Goal: Task Accomplishment & Management: Use online tool/utility

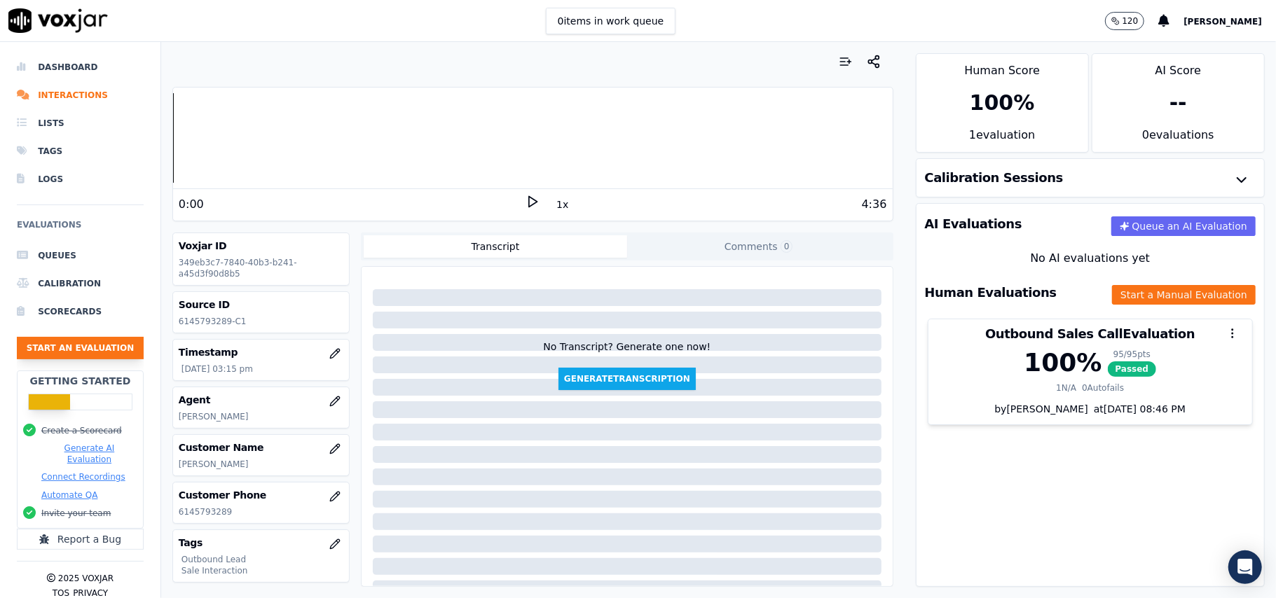
click at [74, 359] on button "Start an Evaluation" at bounding box center [80, 348] width 127 height 22
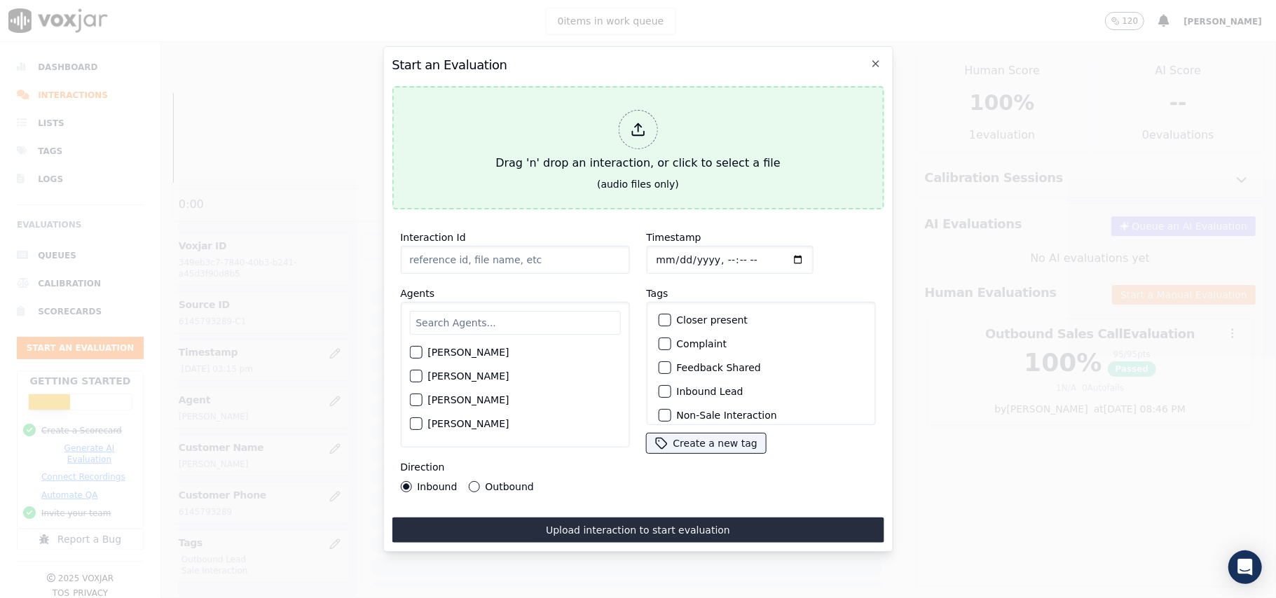
click at [645, 127] on icon at bounding box center [637, 129] width 15 height 15
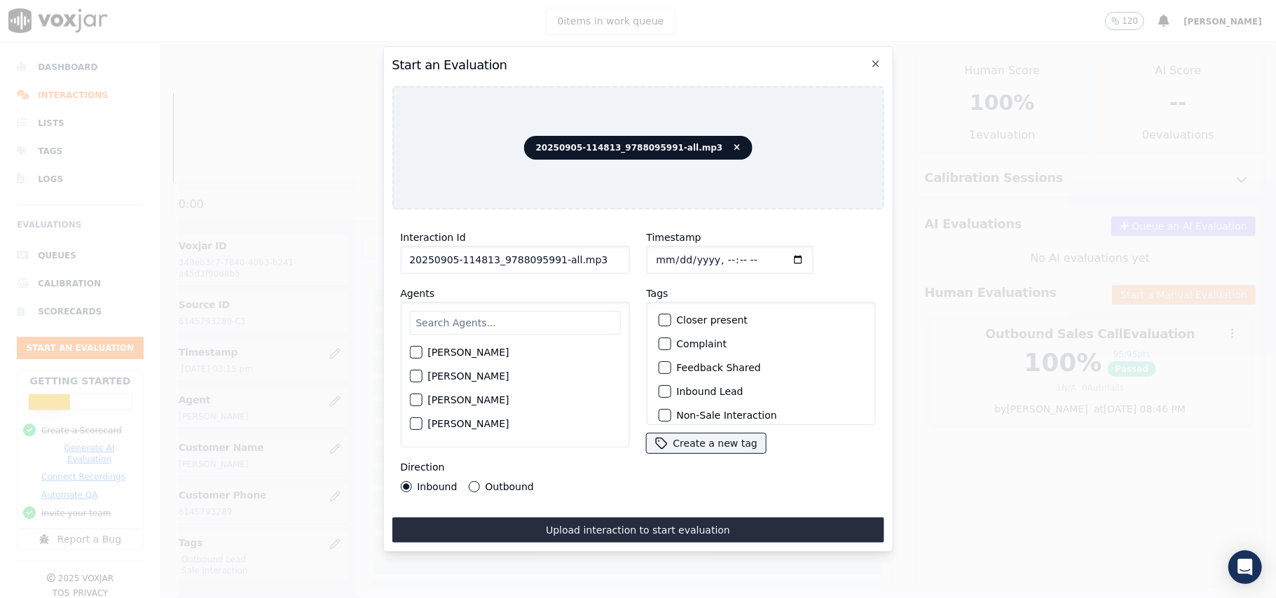
drag, startPoint x: 593, startPoint y: 249, endPoint x: 548, endPoint y: 249, distance: 44.8
click at [548, 249] on input "20250905-114813_9788095991-all.mp3" at bounding box center [514, 260] width 229 height 28
type input "20250905-114813_9788095991-C1"
click at [671, 256] on input "Timestamp" at bounding box center [729, 260] width 167 height 28
type input "[DATE]T17:15"
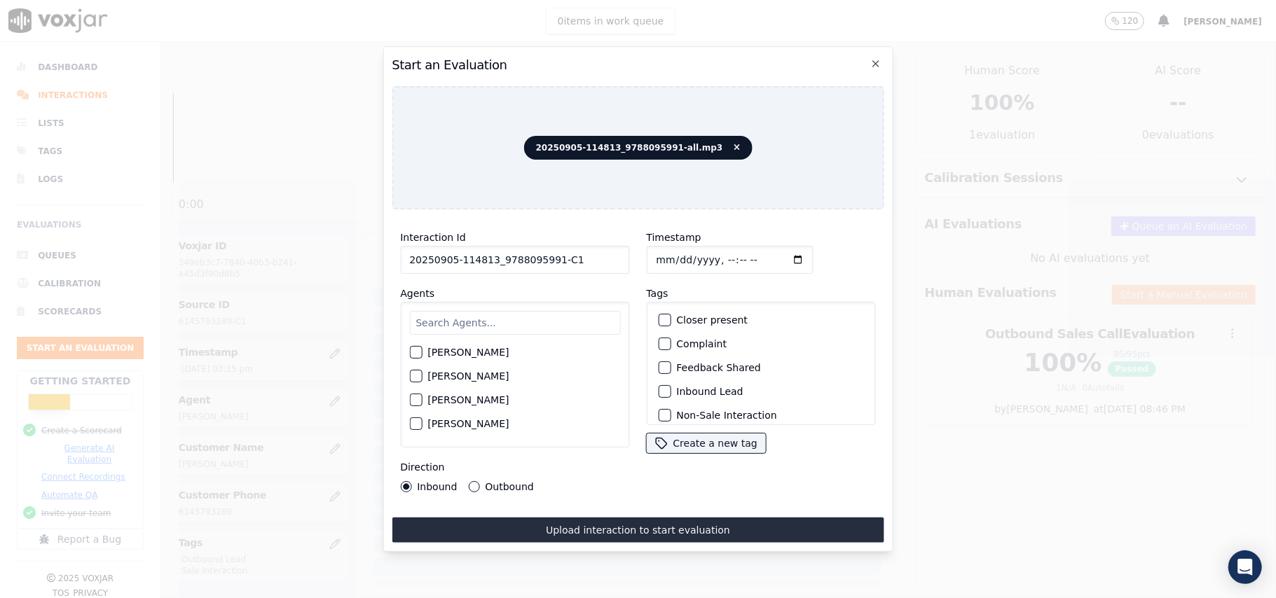
click at [502, 311] on input "text" at bounding box center [514, 323] width 211 height 24
type input "Chr"
click at [430, 379] on label "[PERSON_NAME]" at bounding box center [467, 381] width 81 height 10
click at [422, 379] on button "[PERSON_NAME]" at bounding box center [415, 380] width 13 height 13
click at [659, 392] on button "Inbound Lead" at bounding box center [664, 391] width 13 height 13
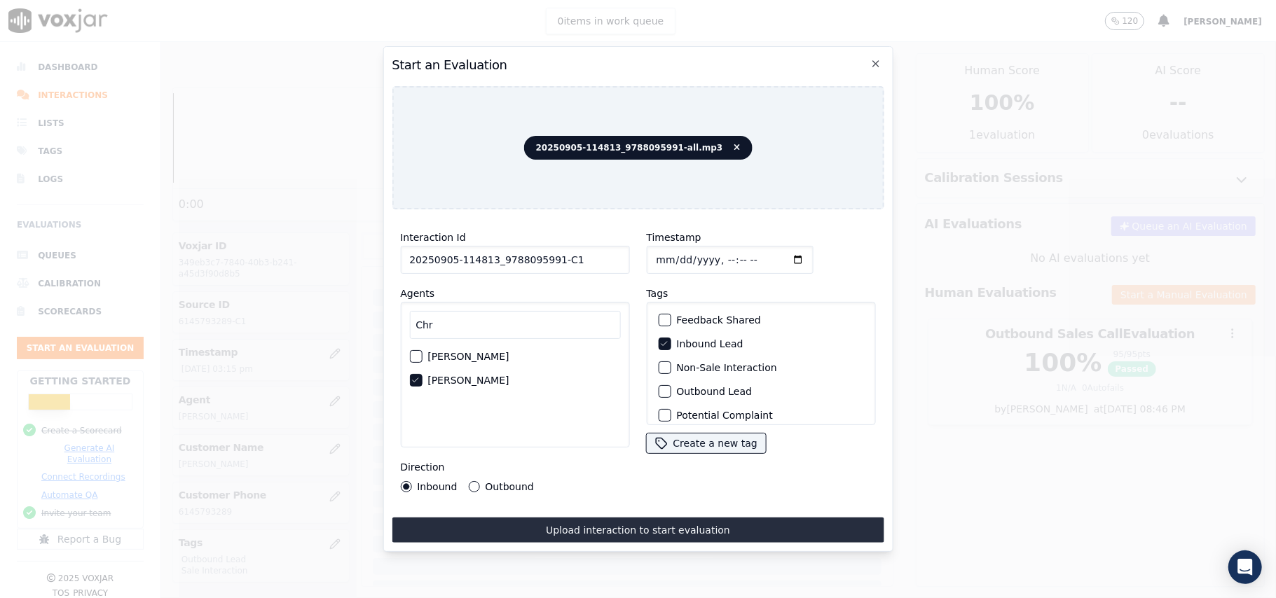
scroll to position [122, 0]
click at [659, 402] on div "button" at bounding box center [664, 407] width 10 height 10
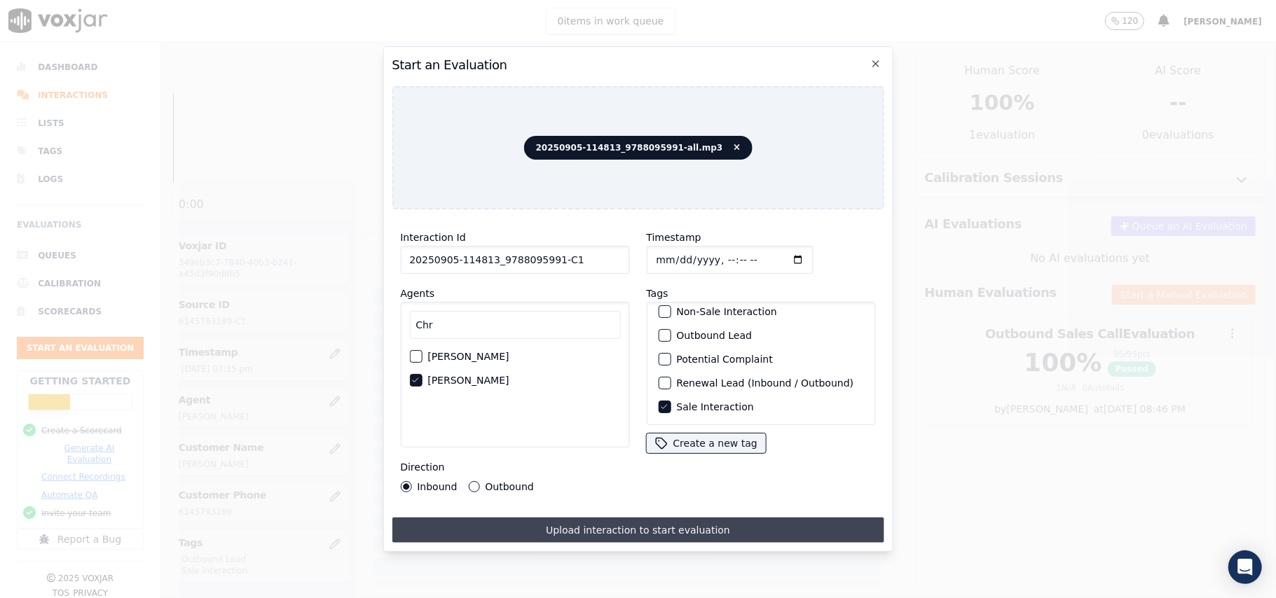
click at [502, 525] on button "Upload interaction to start evaluation" at bounding box center [638, 530] width 492 height 25
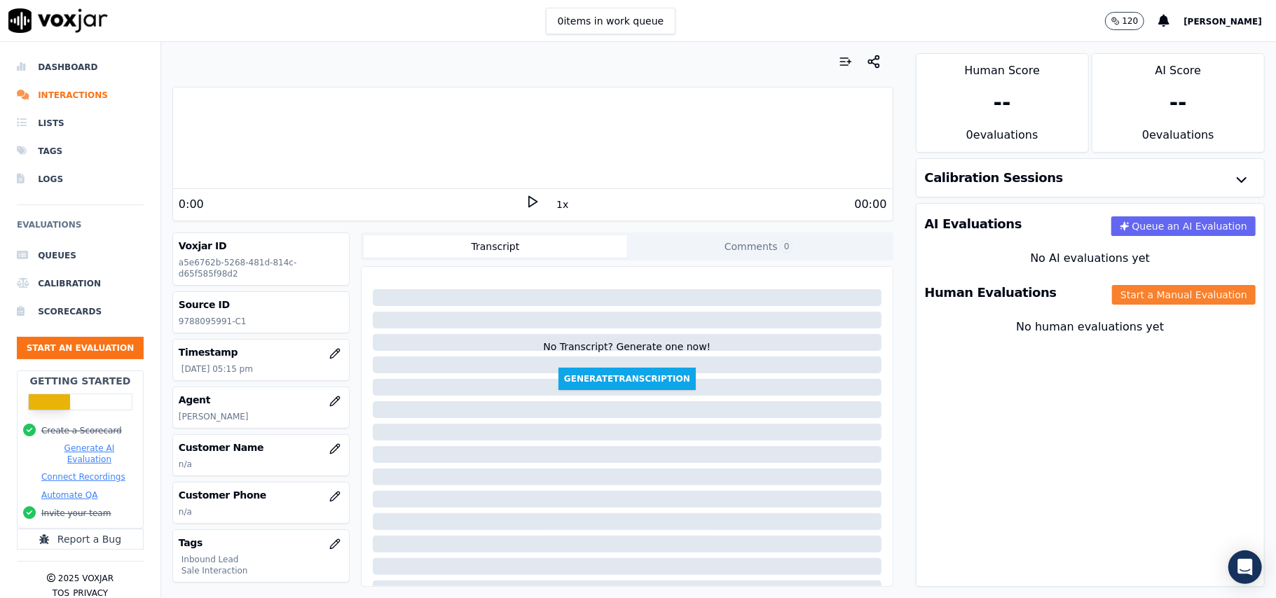
click at [1112, 303] on button "Start a Manual Evaluation" at bounding box center [1184, 295] width 144 height 20
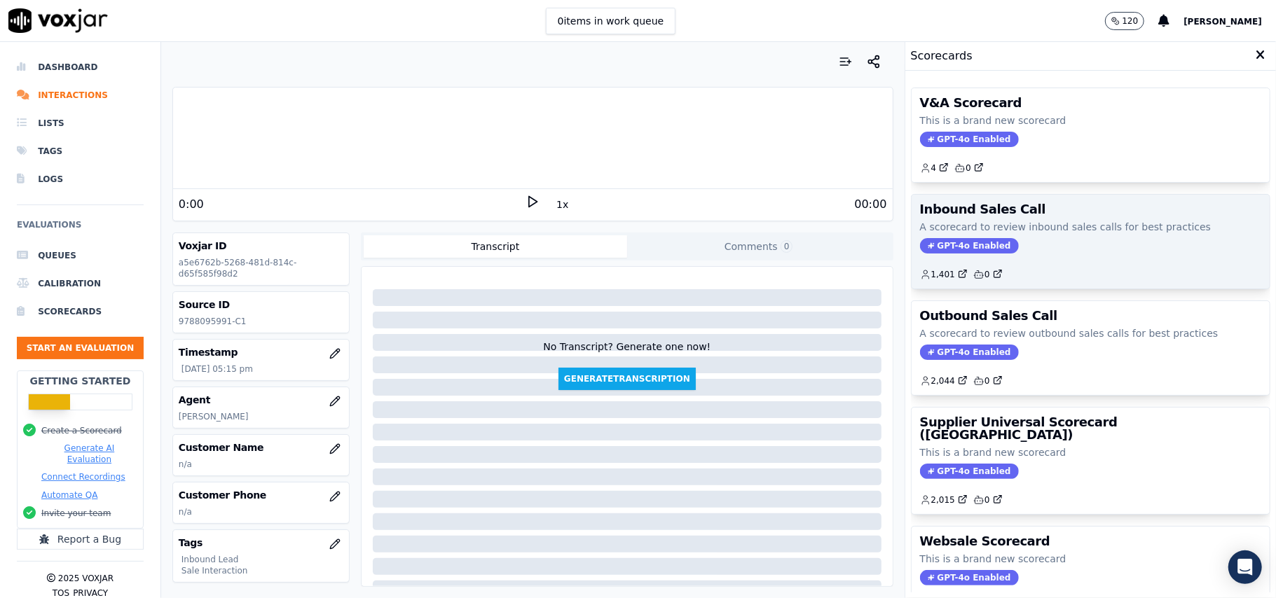
click at [945, 264] on div "1,401 0" at bounding box center [1090, 269] width 341 height 22
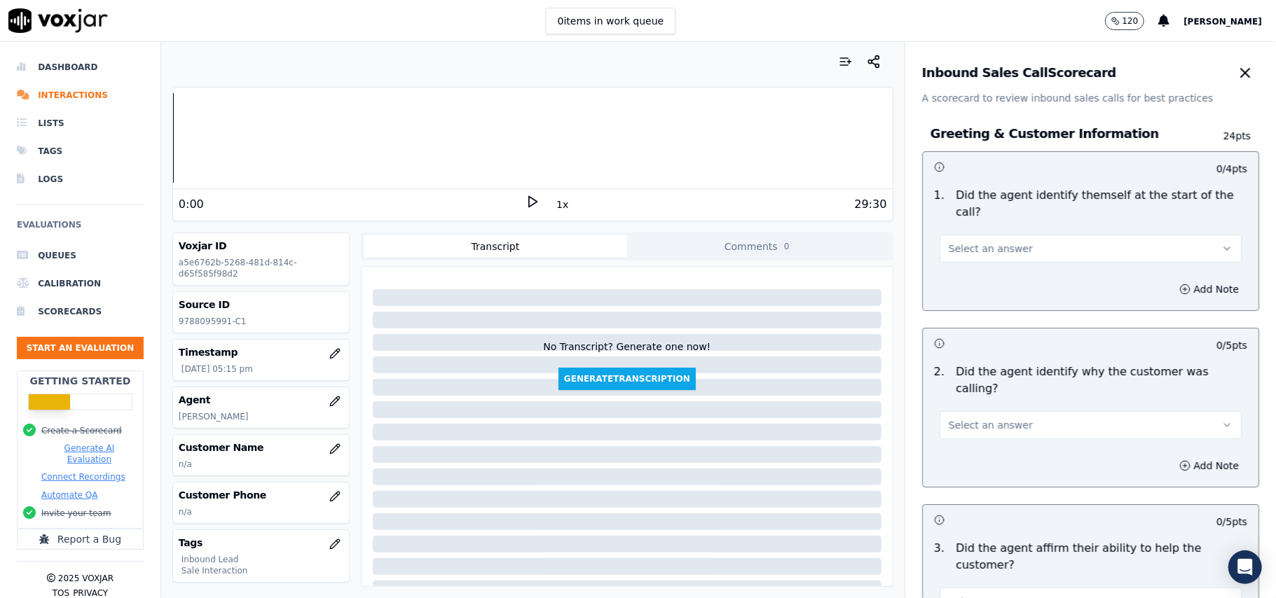
click at [945, 253] on div "No AI evaluations yet" at bounding box center [1090, 258] width 325 height 17
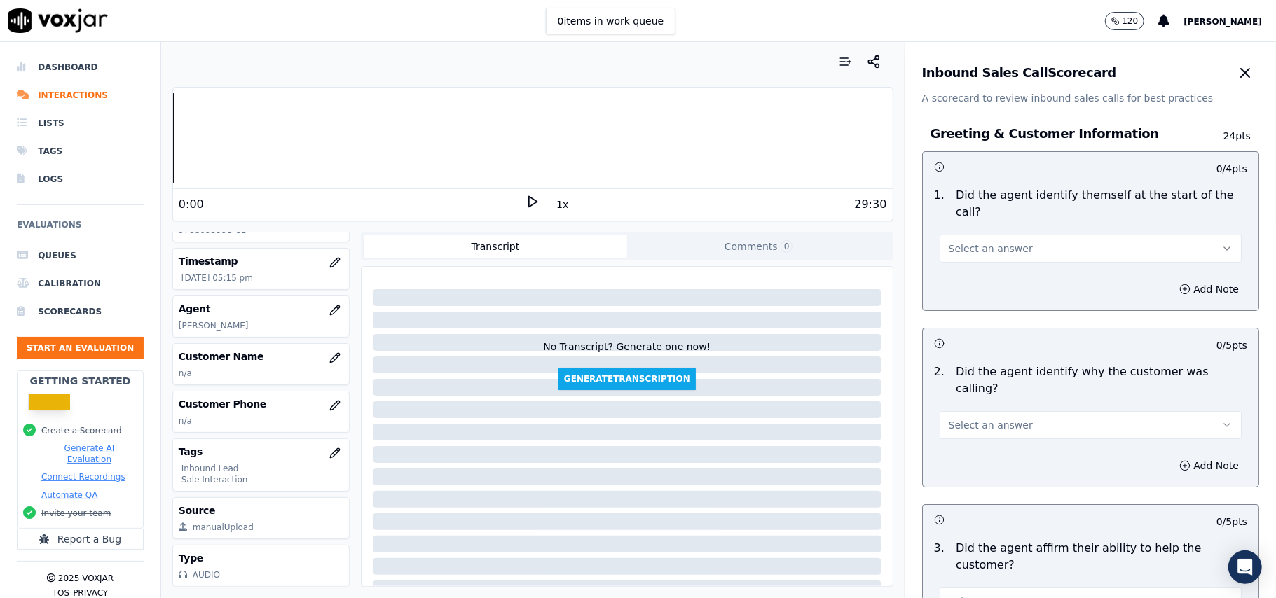
scroll to position [2473, 0]
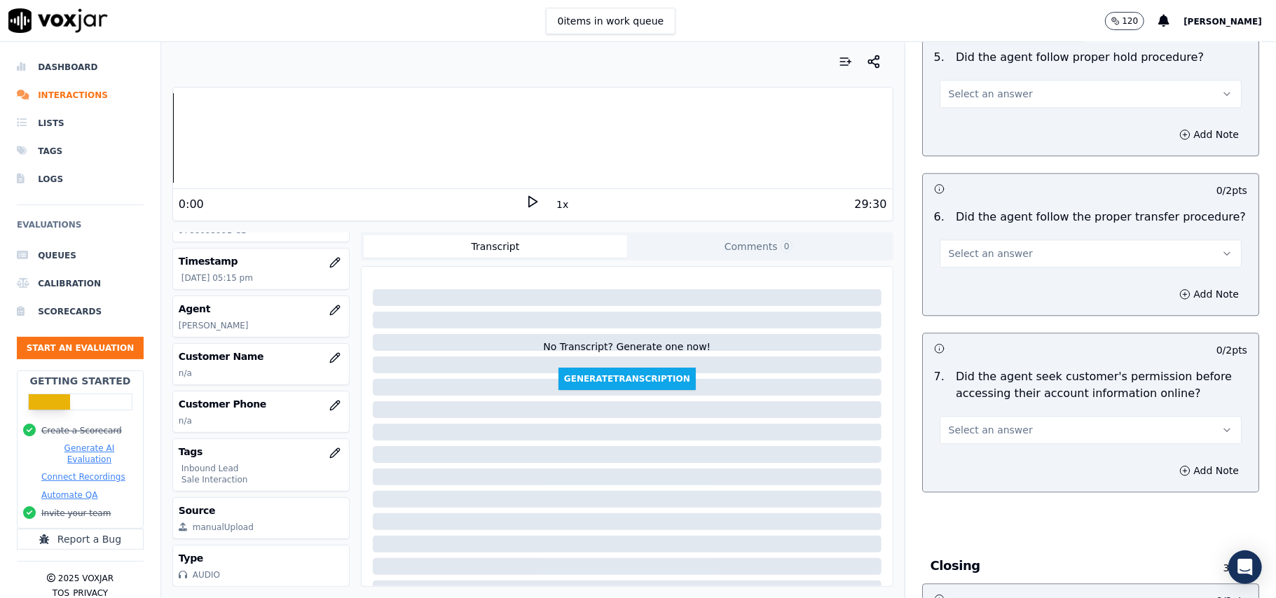
click at [966, 416] on button "Select an answer" at bounding box center [1091, 430] width 302 height 28
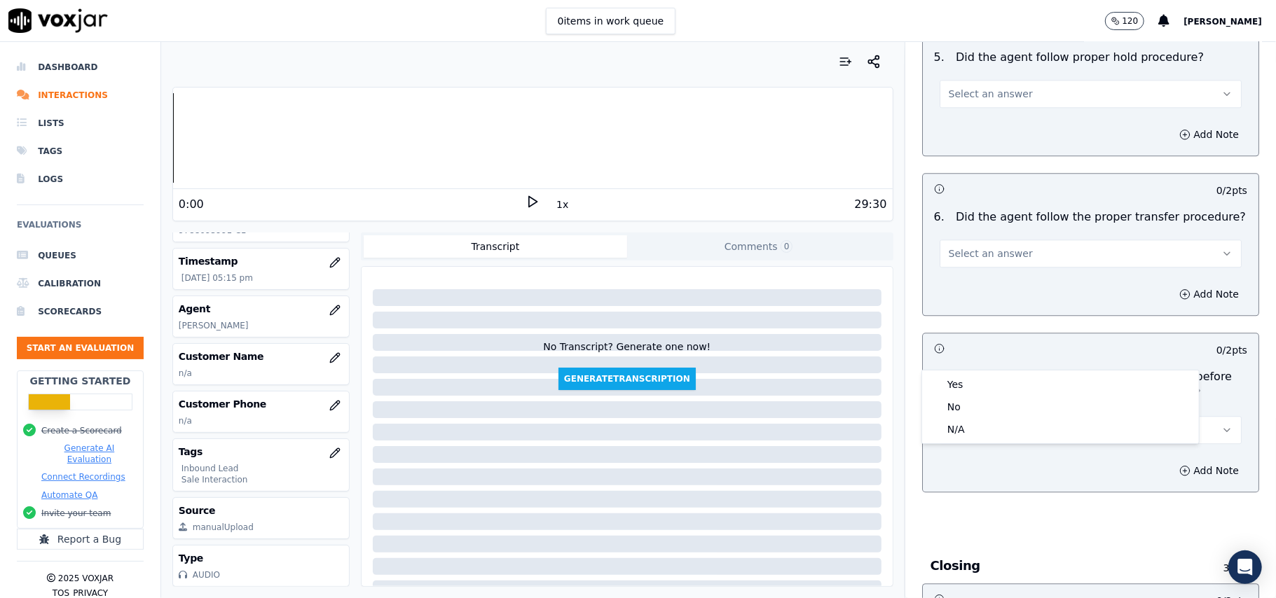
click at [966, 423] on span "Select an answer" at bounding box center [991, 430] width 84 height 14
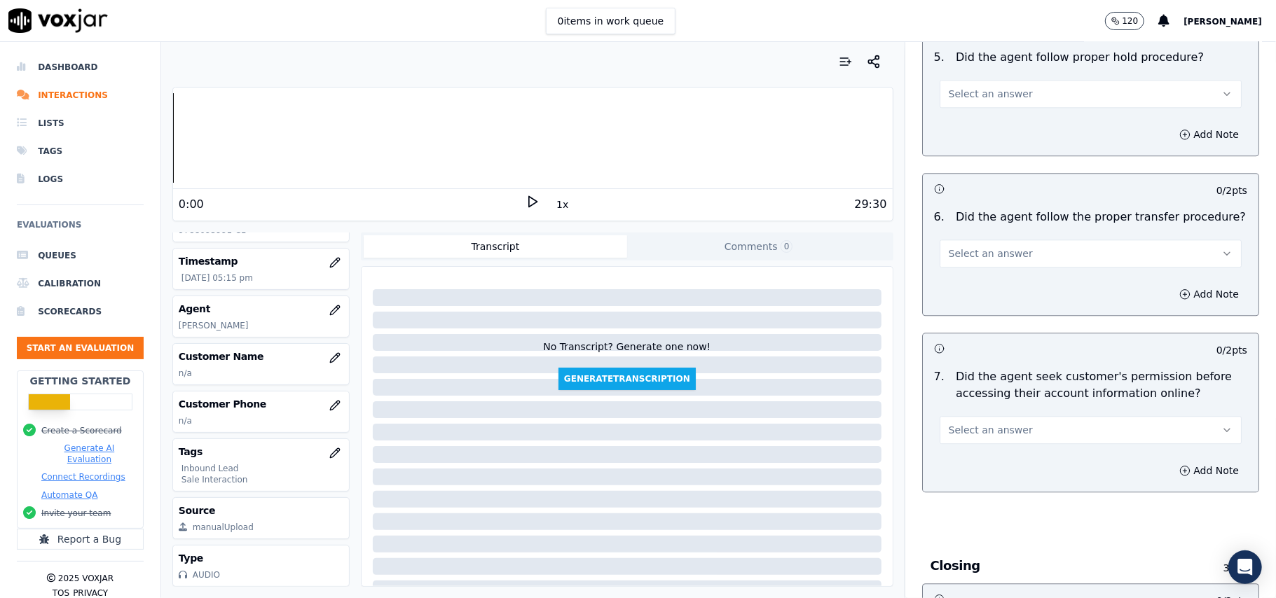
click at [951, 423] on span "Select an answer" at bounding box center [991, 430] width 84 height 14
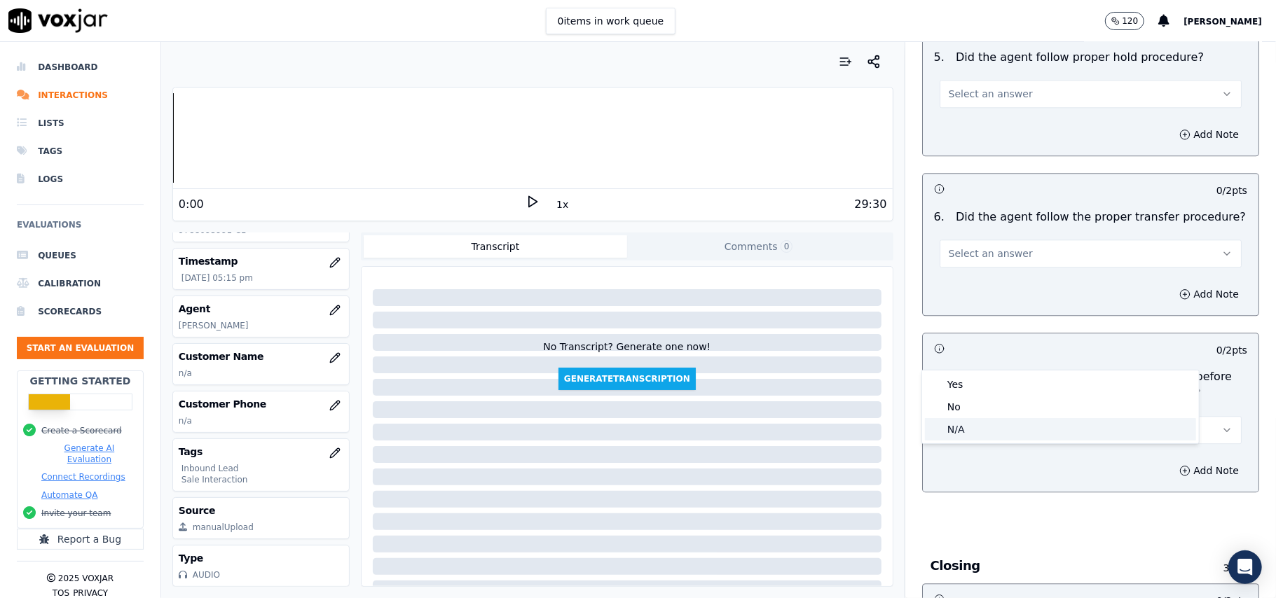
drag, startPoint x: 949, startPoint y: 419, endPoint x: 1004, endPoint y: 416, distance: 55.4
click at [949, 418] on div "N/A" at bounding box center [1060, 429] width 271 height 22
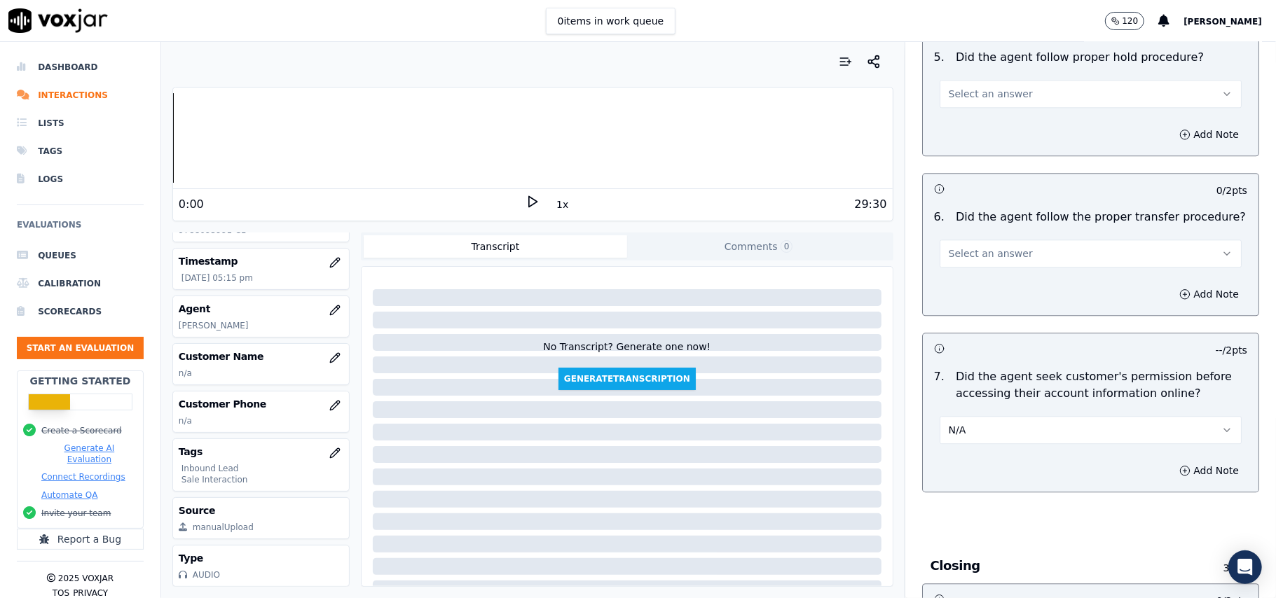
drag, startPoint x: 977, startPoint y: 336, endPoint x: 977, endPoint y: 370, distance: 33.6
click at [979, 413] on div "N/A" at bounding box center [1091, 428] width 302 height 31
click at [975, 416] on button "N/A" at bounding box center [1091, 430] width 302 height 28
click at [950, 402] on div "No" at bounding box center [1060, 407] width 271 height 22
click at [1171, 461] on button "Add Note" at bounding box center [1209, 471] width 76 height 20
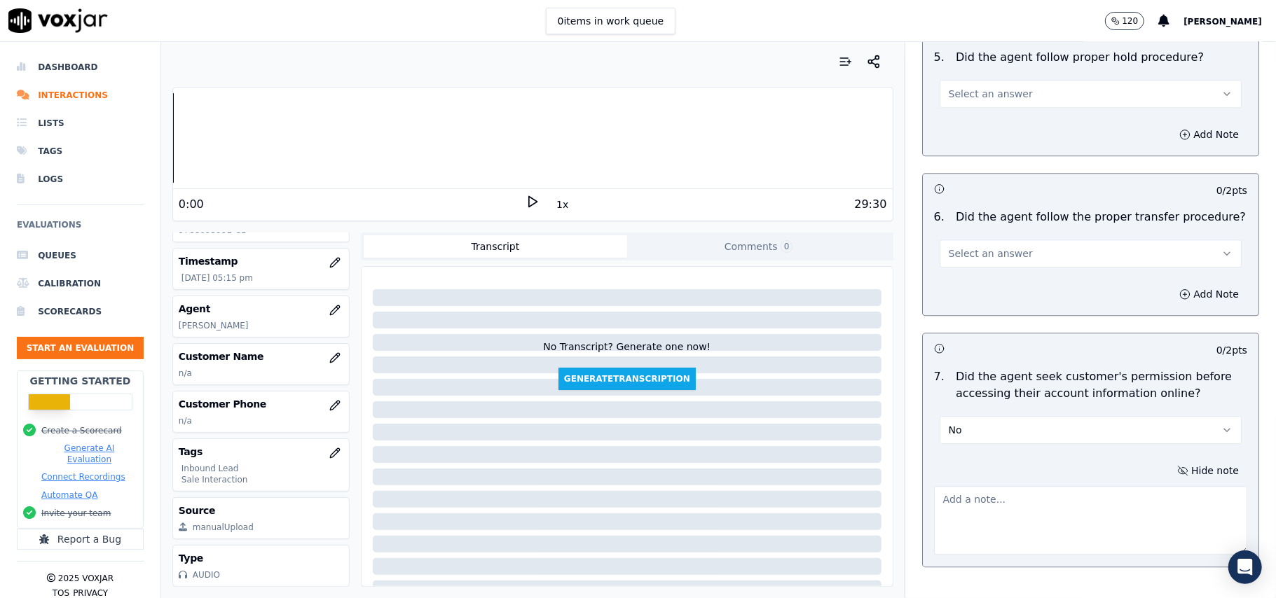
click at [991, 486] on textarea at bounding box center [1090, 520] width 313 height 69
paste textarea "@14:25 - The agent did not take permission from the customer before accessing t…"
type textarea "@14:25 - The agent did not take permission from the customer before accessing t…"
drag, startPoint x: 1043, startPoint y: 510, endPoint x: 964, endPoint y: 516, distance: 78.7
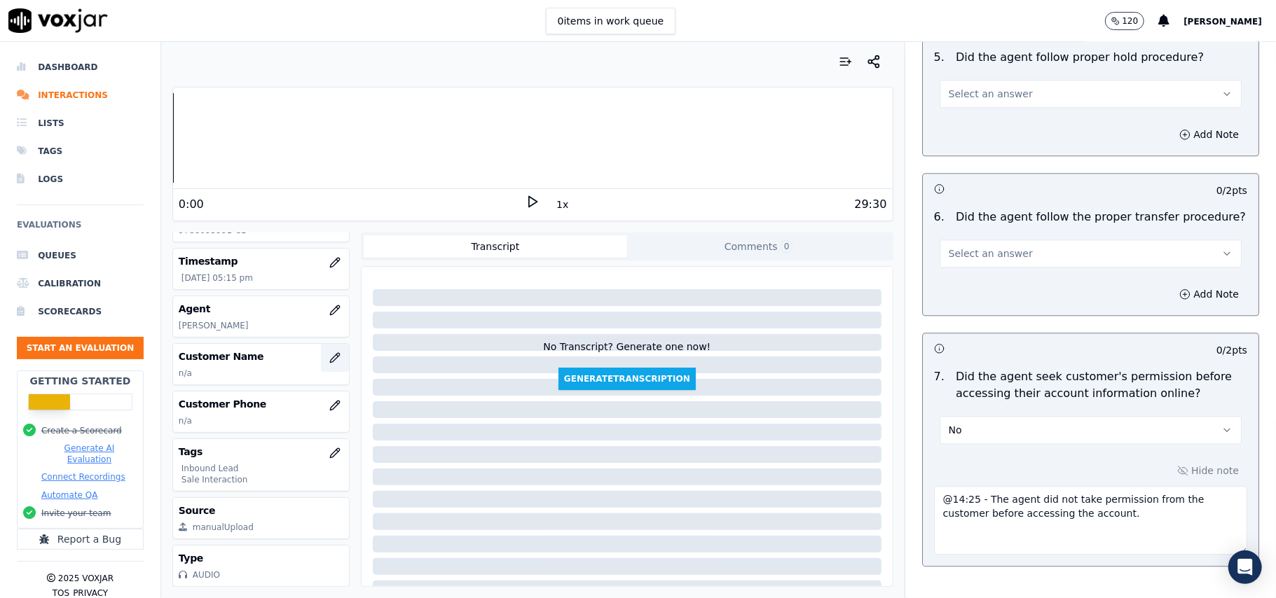
click at [329, 352] on icon "button" at bounding box center [334, 357] width 11 height 11
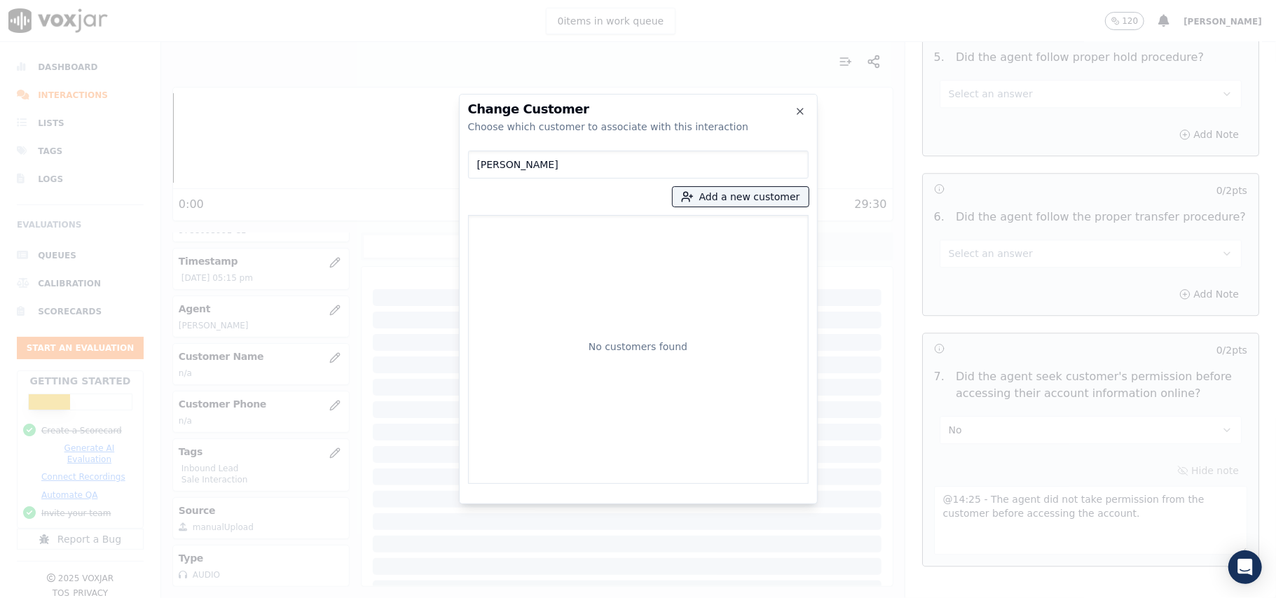
type input "[PERSON_NAME]"
click at [715, 203] on button "Add a new customer" at bounding box center [741, 197] width 136 height 20
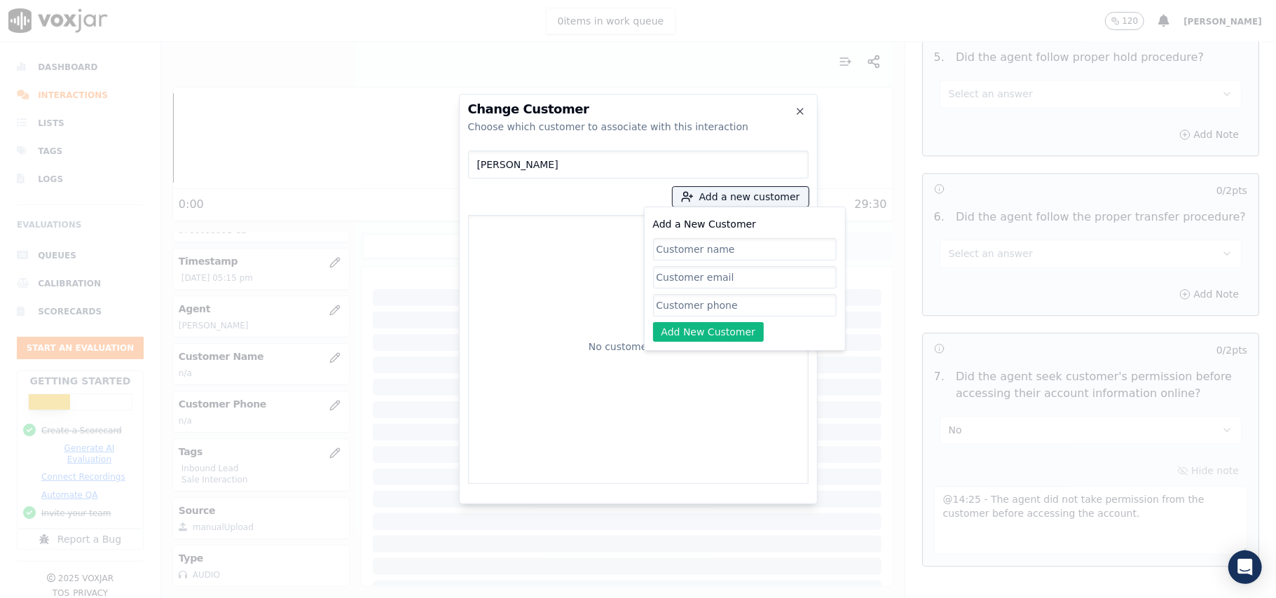
click at [692, 312] on input "Add a New Customer" at bounding box center [745, 305] width 184 height 22
paste input "9788095991"
click at [444, 598] on div "Change Customer Choose which customer to associate with this interaction [PERSO…" at bounding box center [638, 598] width 1276 height 0
type input "9788095991"
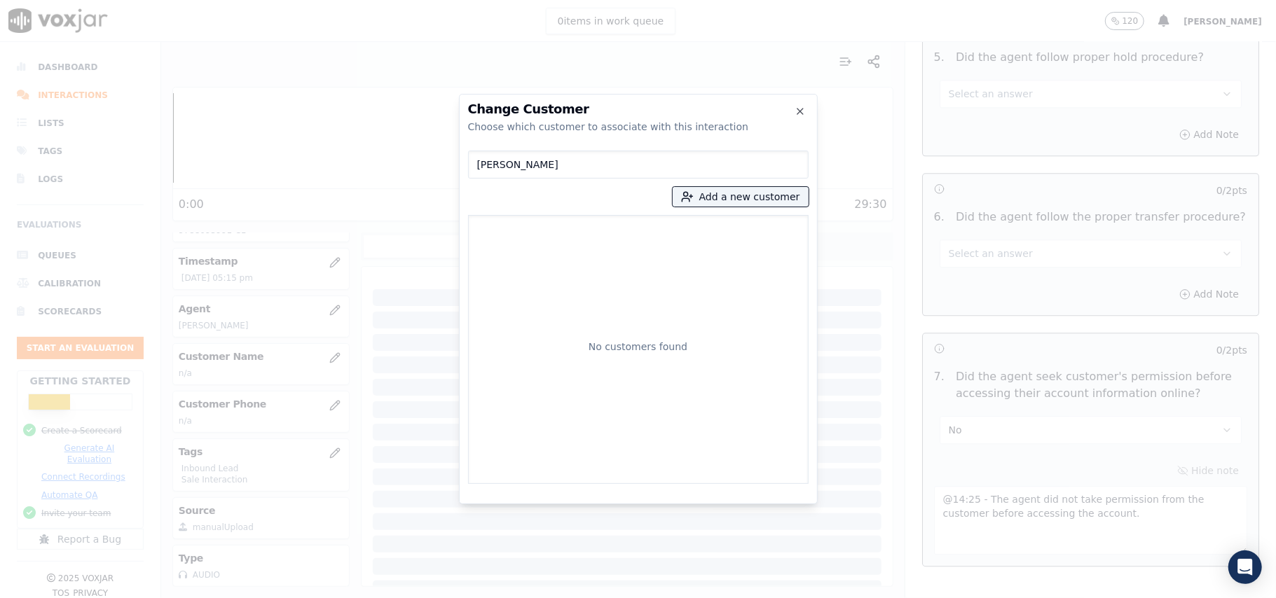
drag, startPoint x: 464, startPoint y: 158, endPoint x: 443, endPoint y: 160, distance: 21.1
click at [443, 598] on div "Change Customer Choose which customer to associate with this interaction [PERSO…" at bounding box center [638, 598] width 1276 height 0
click at [761, 198] on button "Add a new customer" at bounding box center [741, 197] width 136 height 20
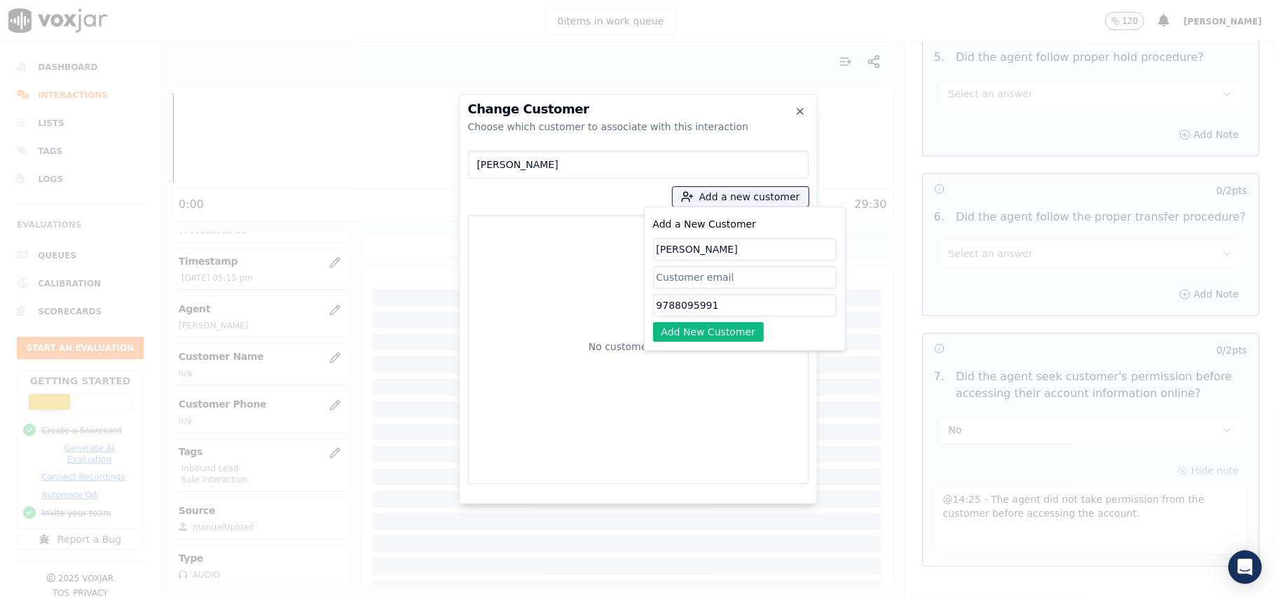
type input "[PERSON_NAME]"
drag, startPoint x: 681, startPoint y: 345, endPoint x: 681, endPoint y: 335, distance: 10.5
click at [681, 345] on div "Add a New Customer [PERSON_NAME] 9788095991 Add New Customer" at bounding box center [745, 279] width 202 height 144
click at [682, 334] on button "Add New Customer" at bounding box center [708, 332] width 111 height 20
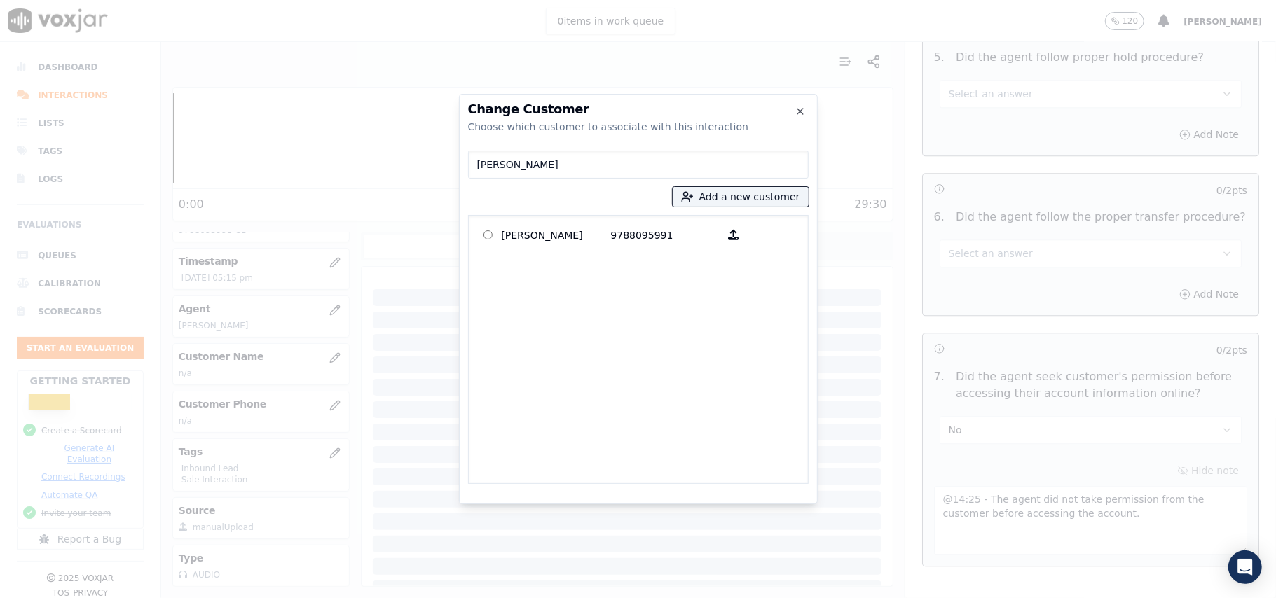
click at [611, 239] on p "9788095991" at bounding box center [665, 235] width 109 height 22
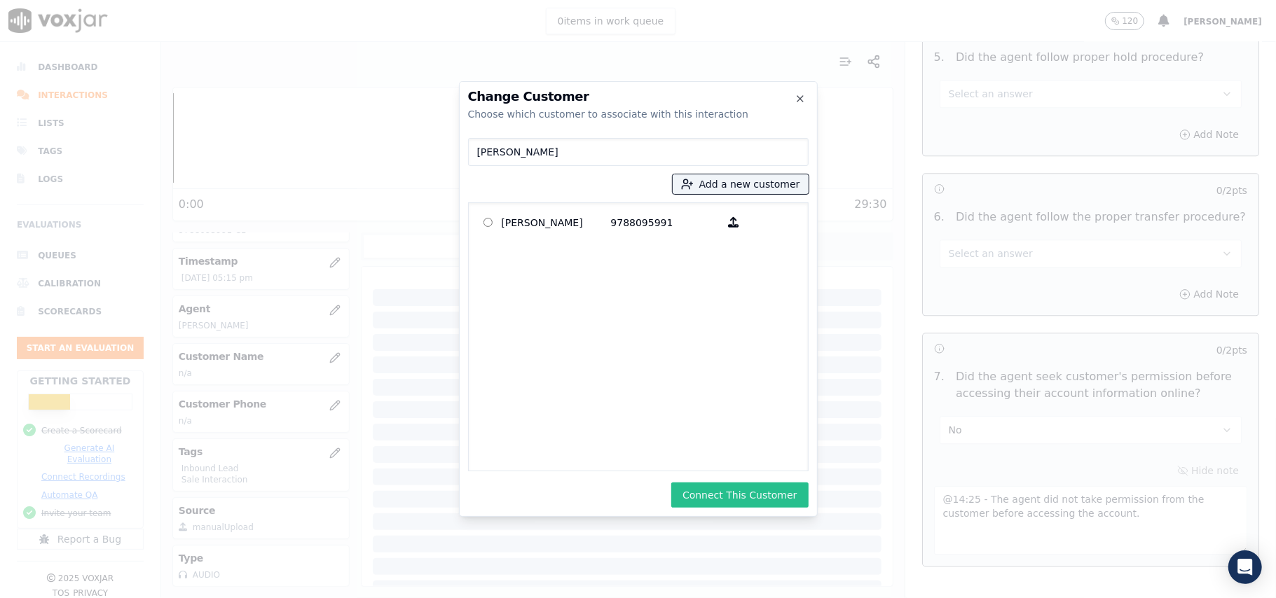
click at [760, 488] on button "Connect This Customer" at bounding box center [739, 495] width 137 height 25
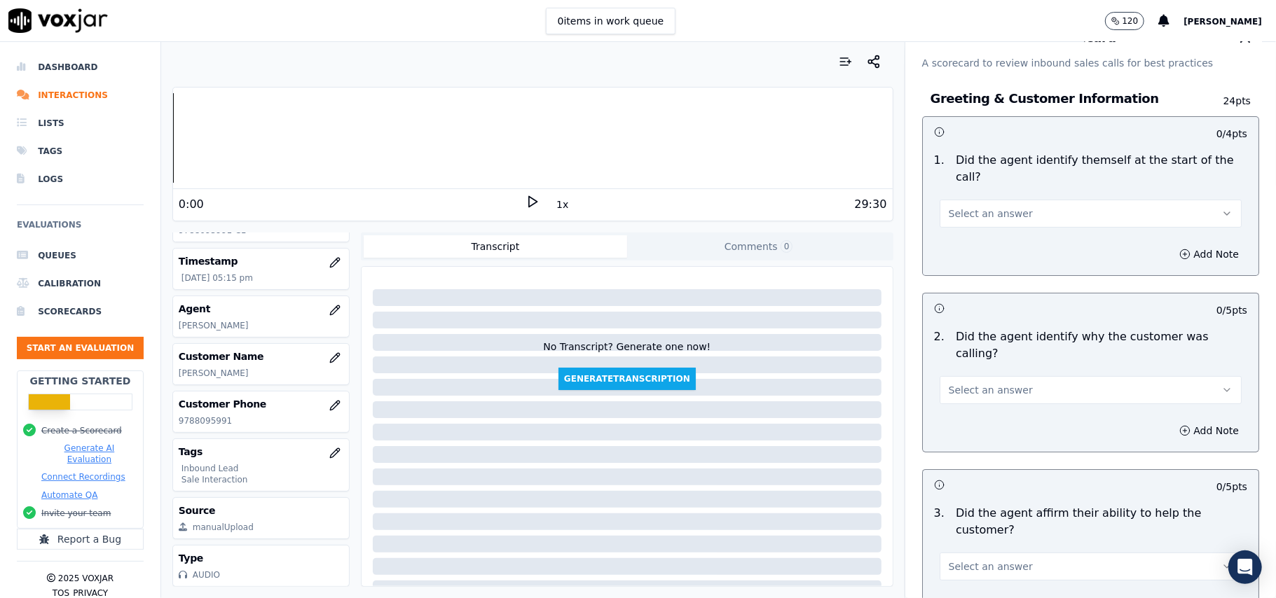
scroll to position [0, 0]
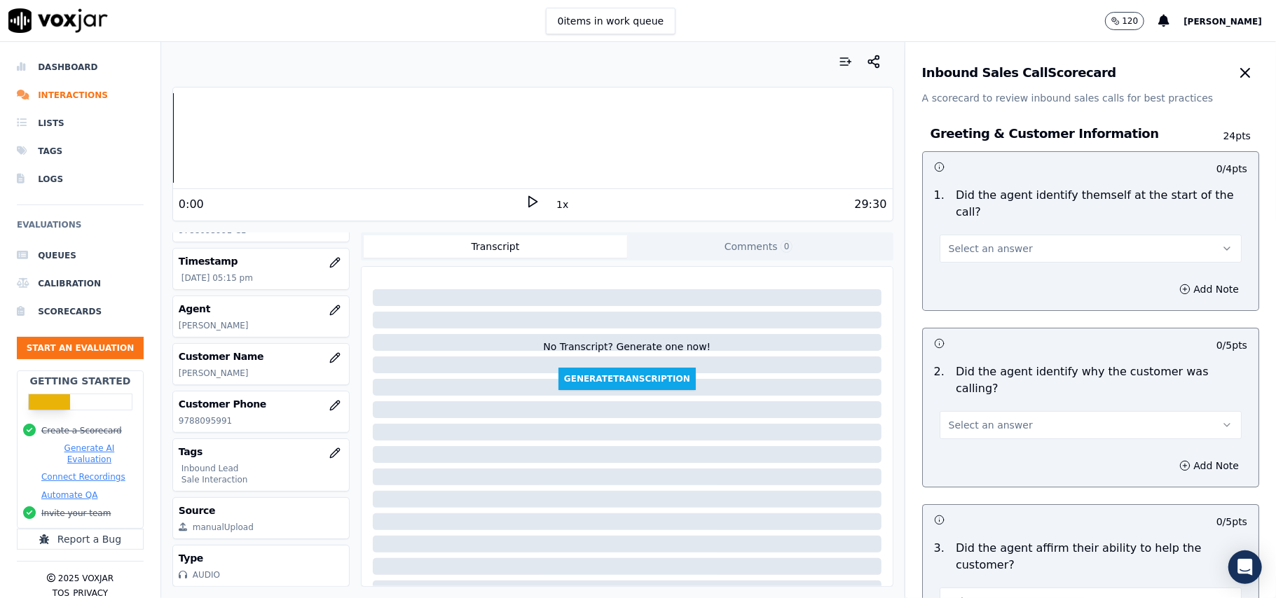
click at [991, 242] on span "Select an answer" at bounding box center [991, 249] width 84 height 14
click at [985, 267] on div "Yes" at bounding box center [1060, 264] width 271 height 22
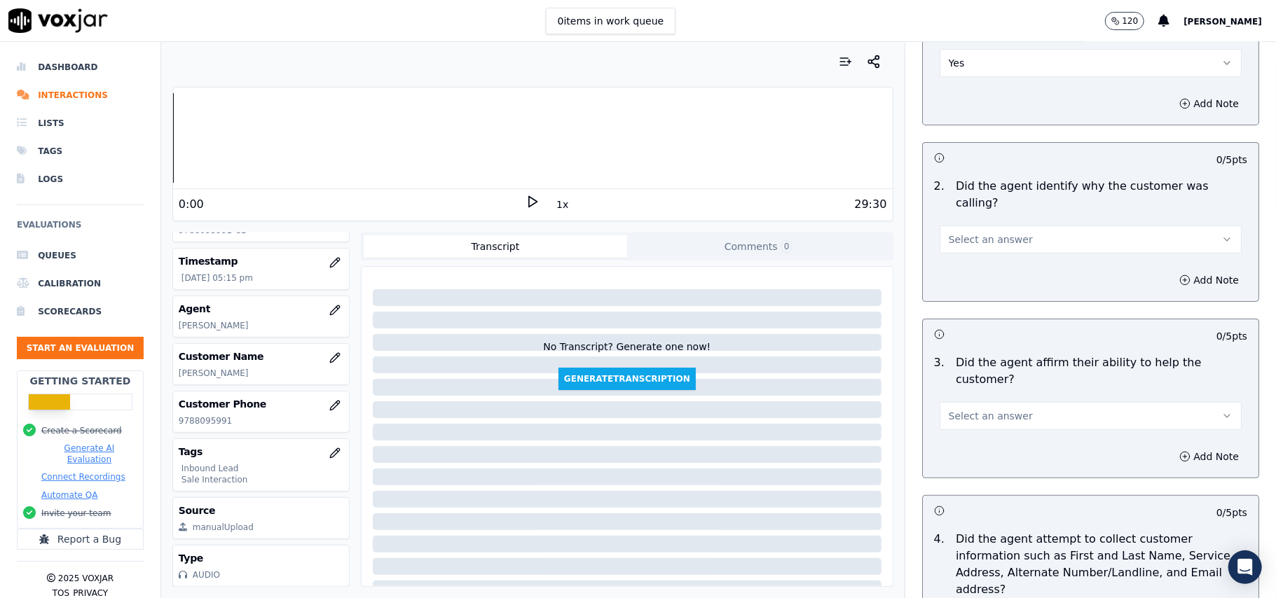
scroll to position [186, 0]
click at [1007, 225] on button "Select an answer" at bounding box center [1091, 239] width 302 height 28
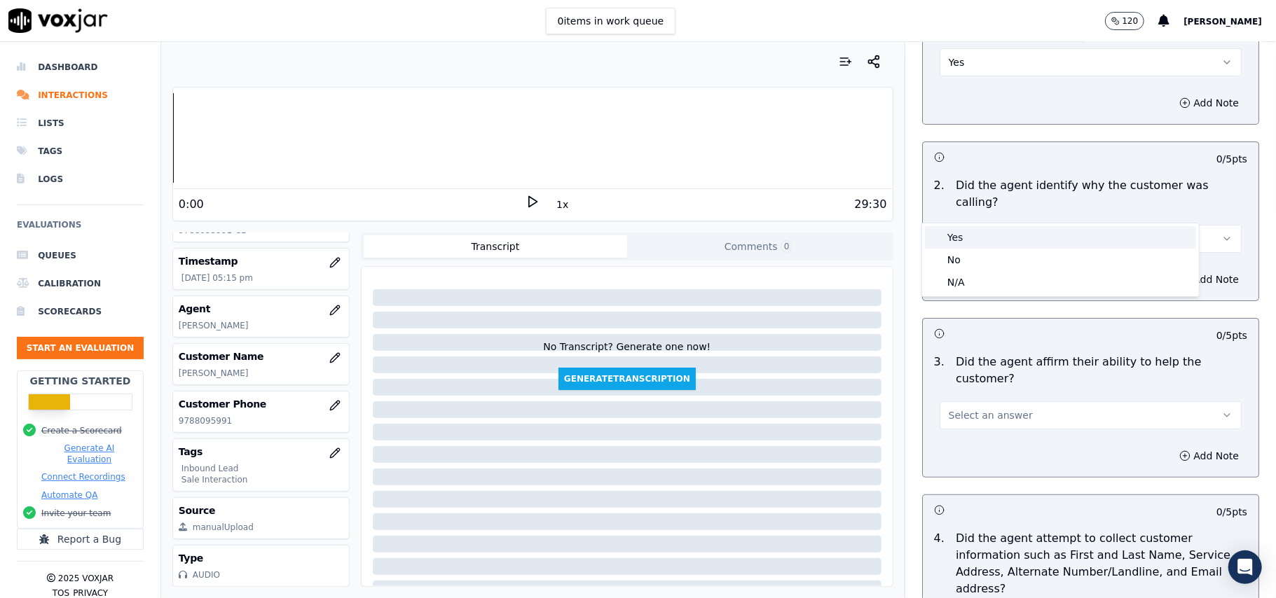
click at [1007, 242] on div "Yes" at bounding box center [1060, 237] width 271 height 22
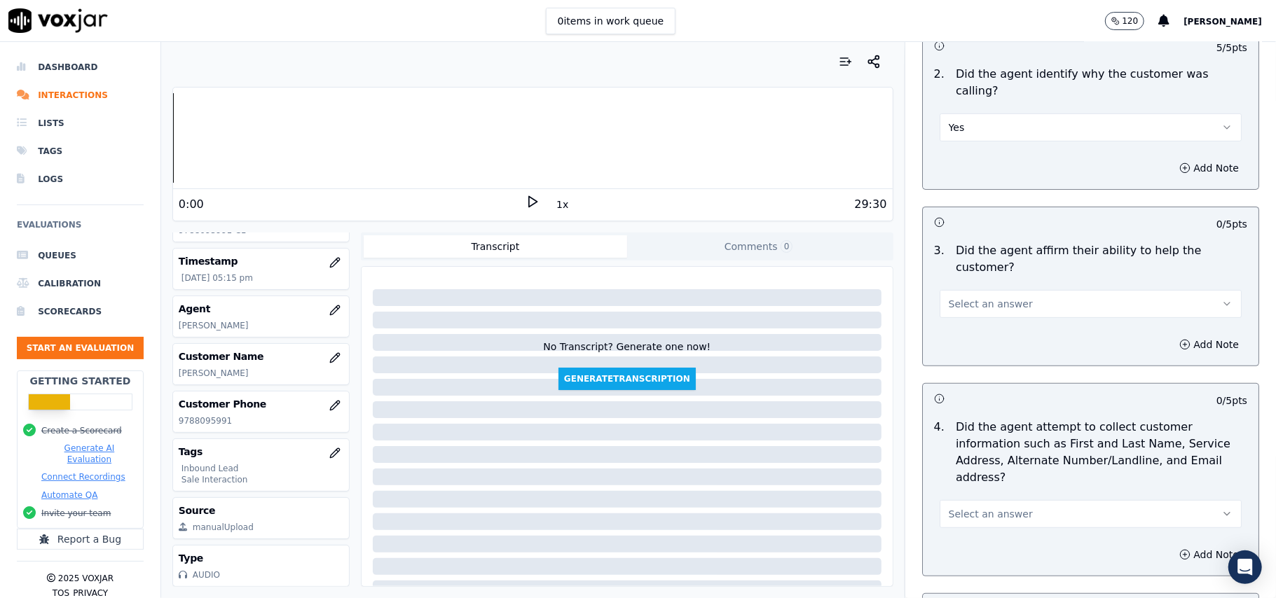
scroll to position [373, 0]
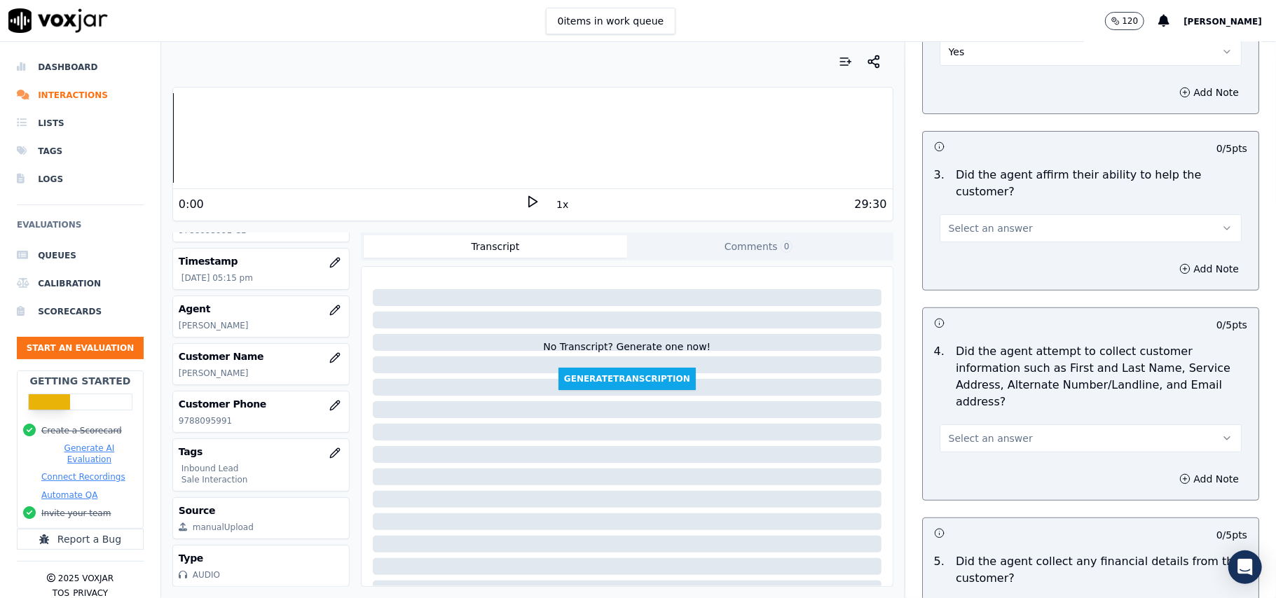
click at [994, 221] on span "Select an answer" at bounding box center [991, 228] width 84 height 14
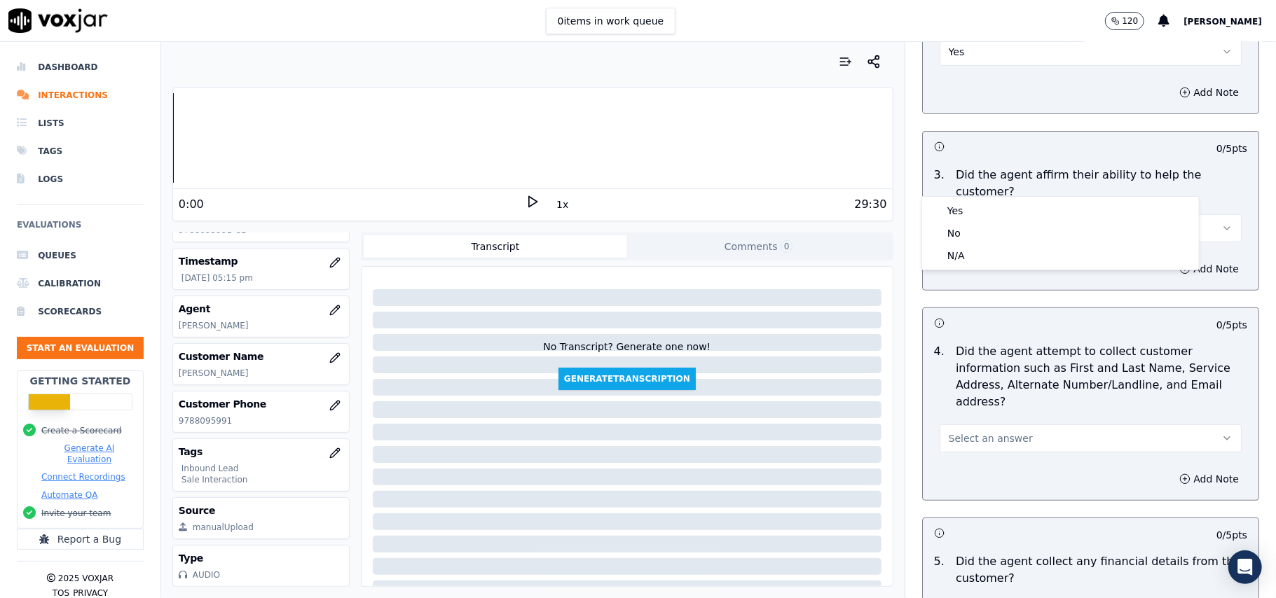
click at [999, 197] on div "Yes No N/A" at bounding box center [1060, 233] width 277 height 73
click at [1007, 214] on div "Yes" at bounding box center [1060, 211] width 271 height 22
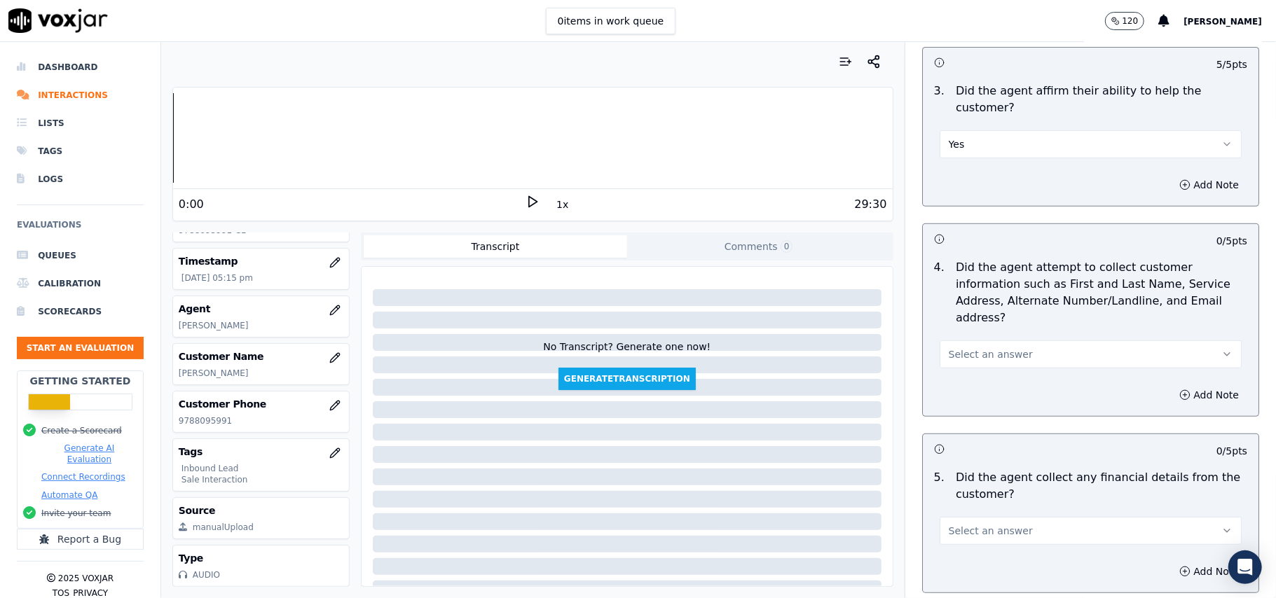
scroll to position [561, 0]
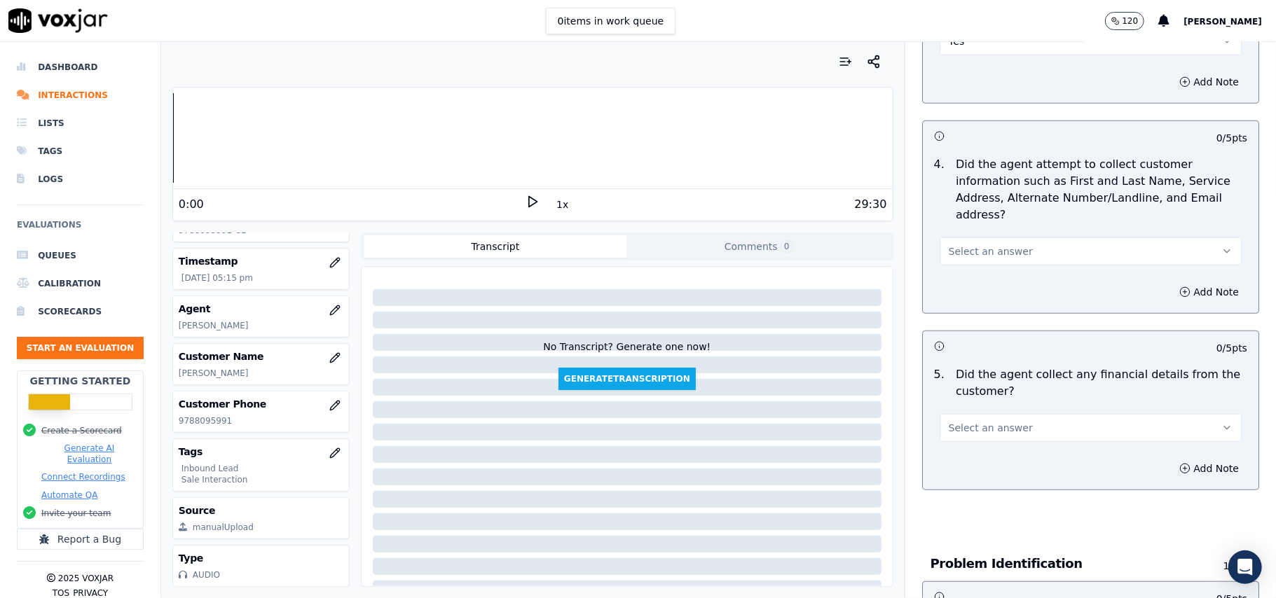
click at [996, 238] on button "Select an answer" at bounding box center [1091, 252] width 302 height 28
click at [995, 205] on div "Yes No N/A" at bounding box center [1060, 240] width 277 height 73
drag, startPoint x: 999, startPoint y: 221, endPoint x: 1001, endPoint y: 205, distance: 17.0
click at [1001, 212] on div "Yes" at bounding box center [1060, 218] width 271 height 22
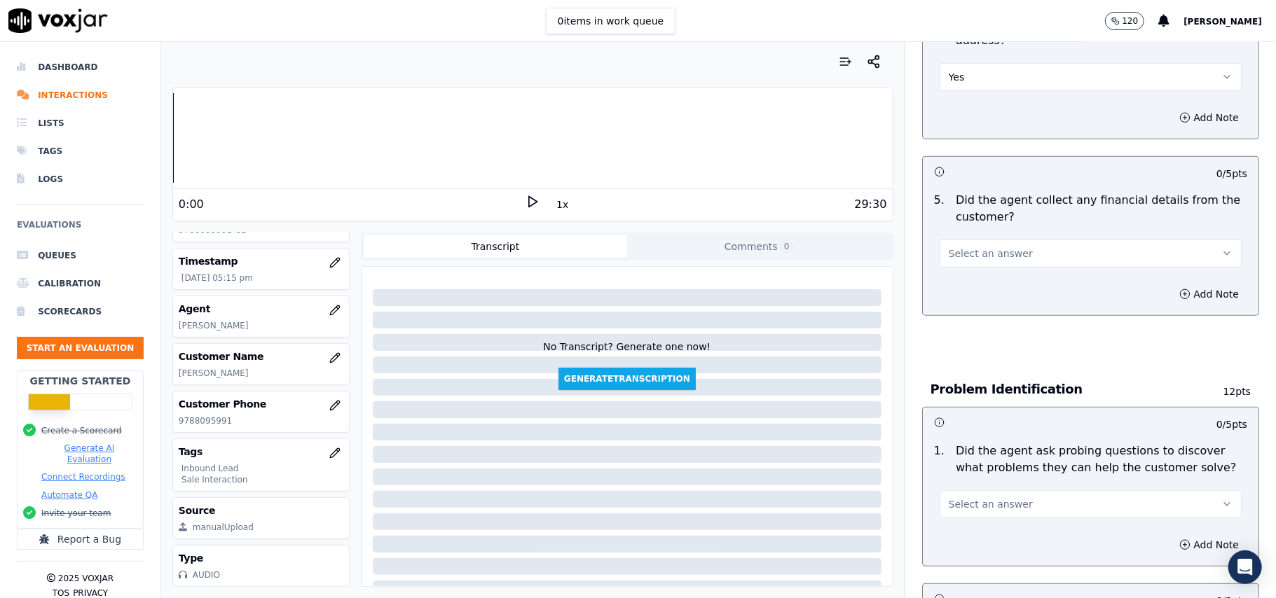
scroll to position [747, 0]
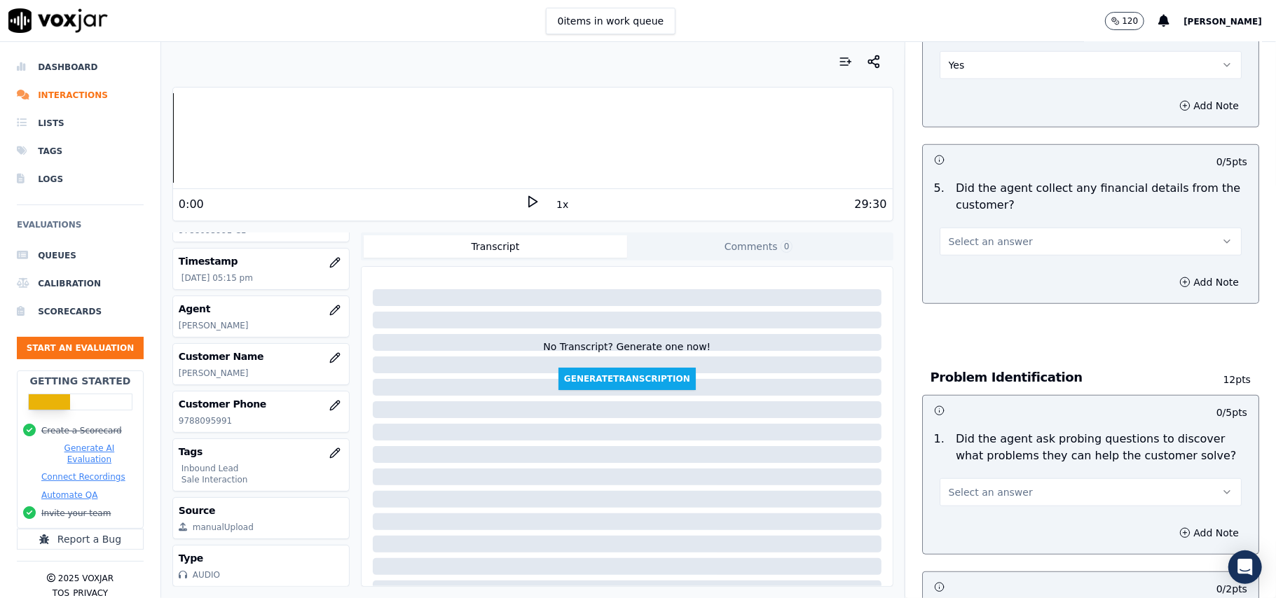
click at [998, 235] on span "Select an answer" at bounding box center [991, 242] width 84 height 14
click at [978, 231] on div "No" at bounding box center [1060, 230] width 271 height 22
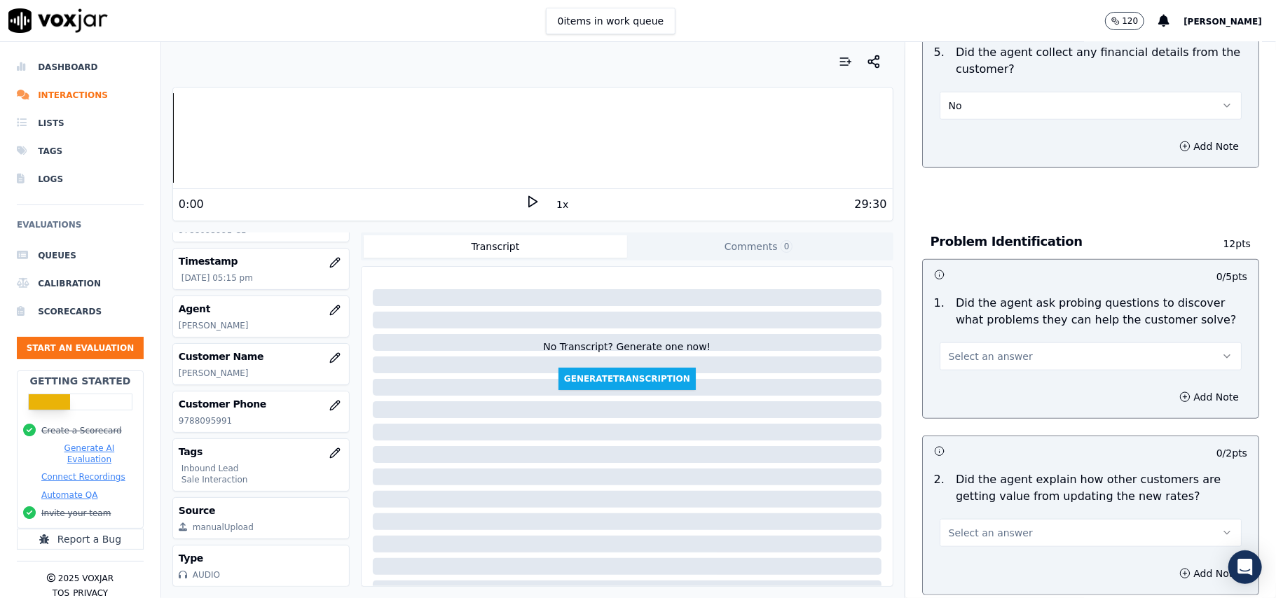
scroll to position [1027, 0]
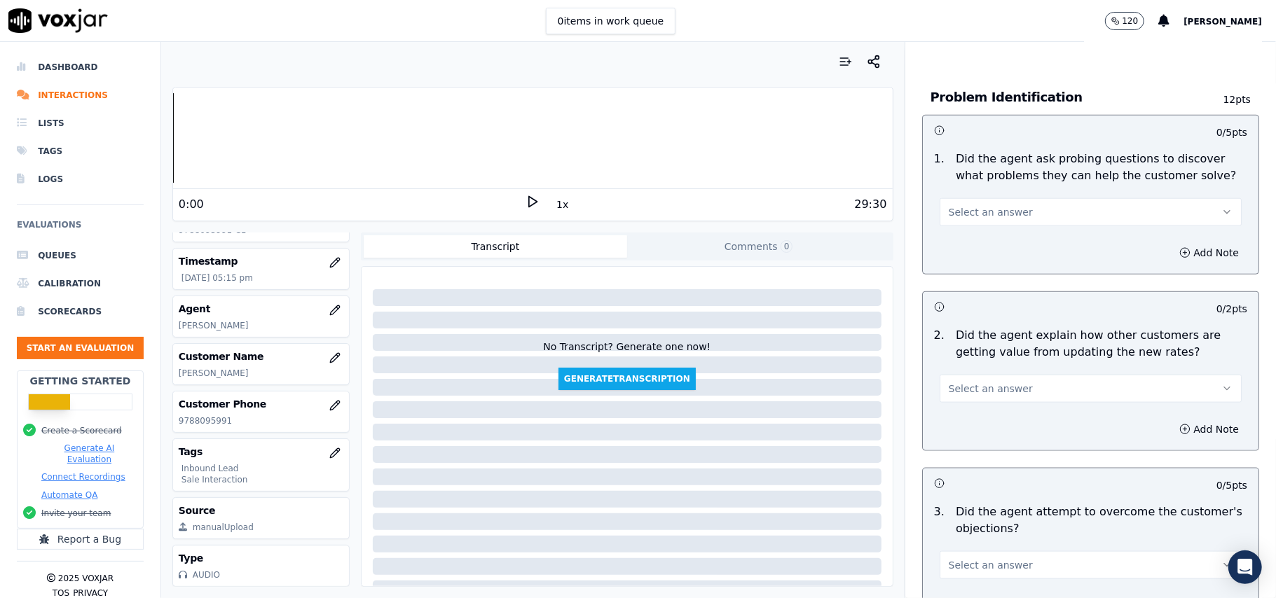
click at [1055, 163] on div "1 . Did the agent ask probing questions to discover what problems they can help…" at bounding box center [1091, 188] width 336 height 87
click at [1041, 198] on button "Select an answer" at bounding box center [1091, 212] width 302 height 28
click at [1009, 188] on div "Yes" at bounding box center [1060, 178] width 271 height 22
click at [1005, 375] on button "Select an answer" at bounding box center [1091, 389] width 302 height 28
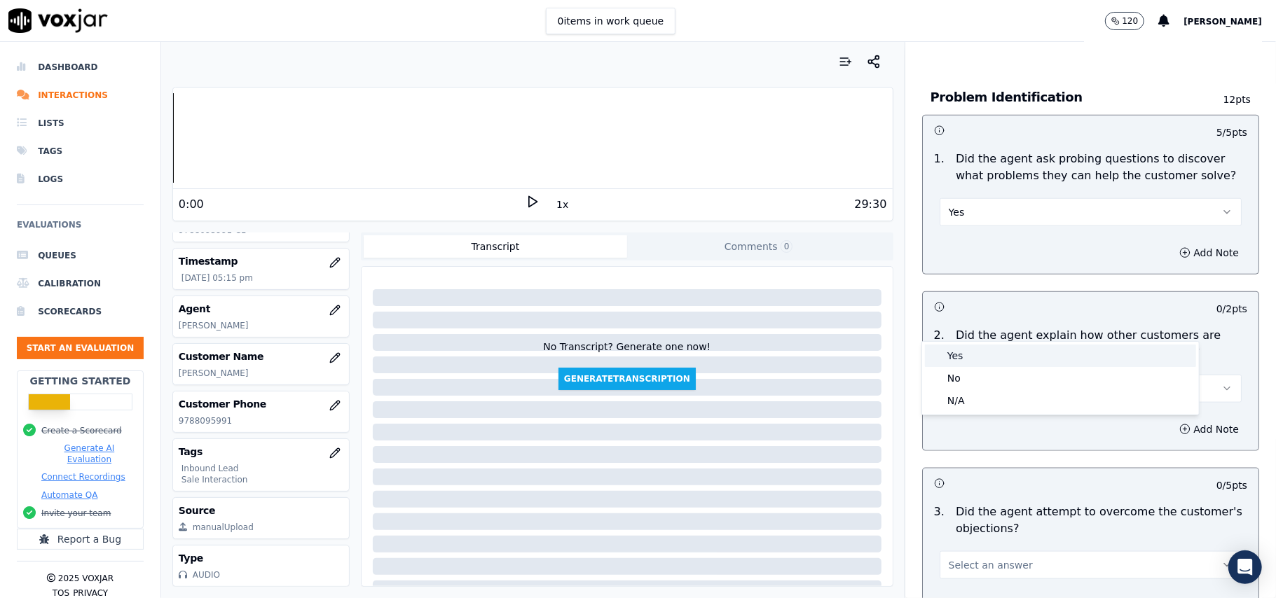
click at [1004, 353] on div "Yes" at bounding box center [1060, 356] width 271 height 22
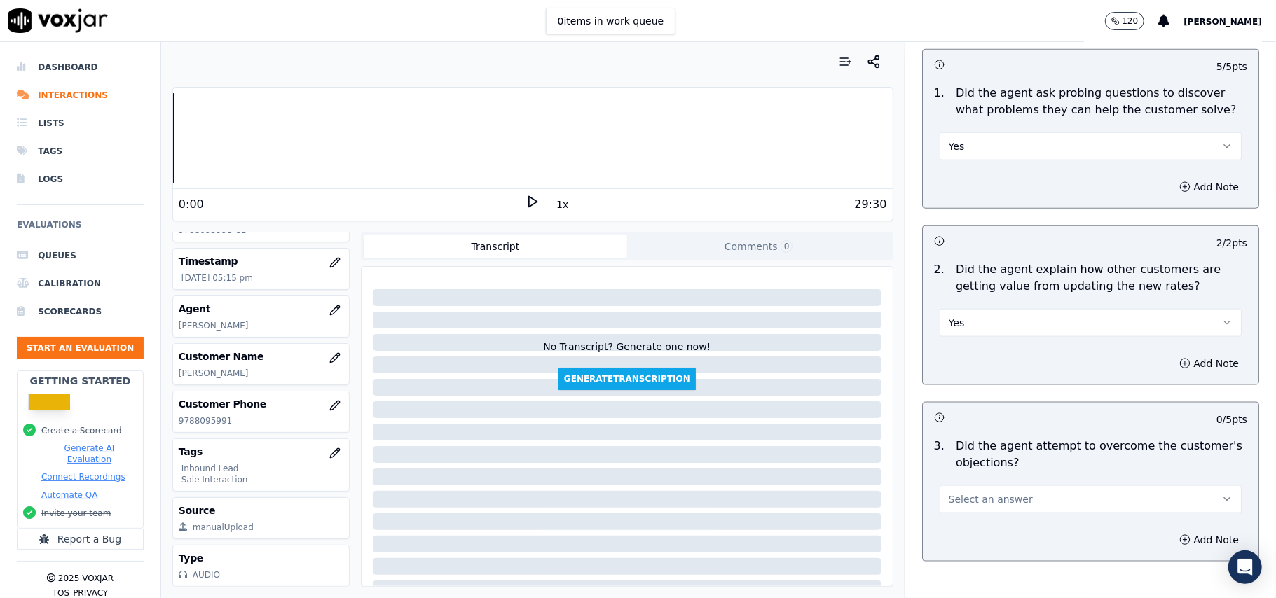
scroll to position [1121, 0]
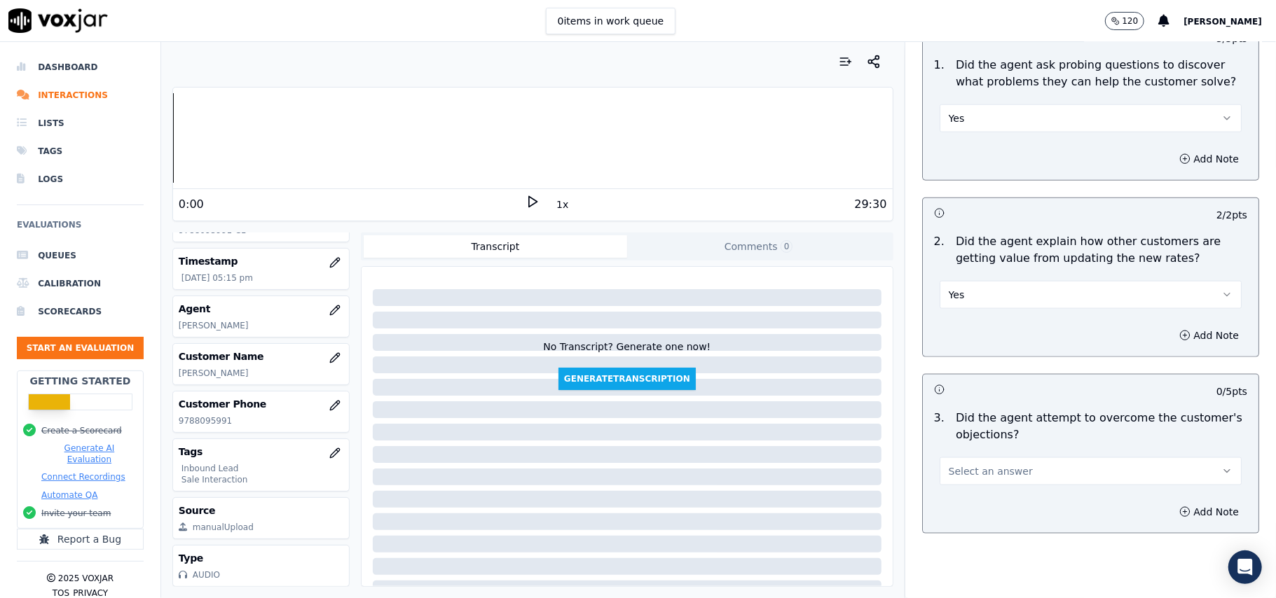
click at [966, 465] on span "Select an answer" at bounding box center [991, 472] width 84 height 14
click at [968, 441] on div "Yes" at bounding box center [1060, 439] width 271 height 22
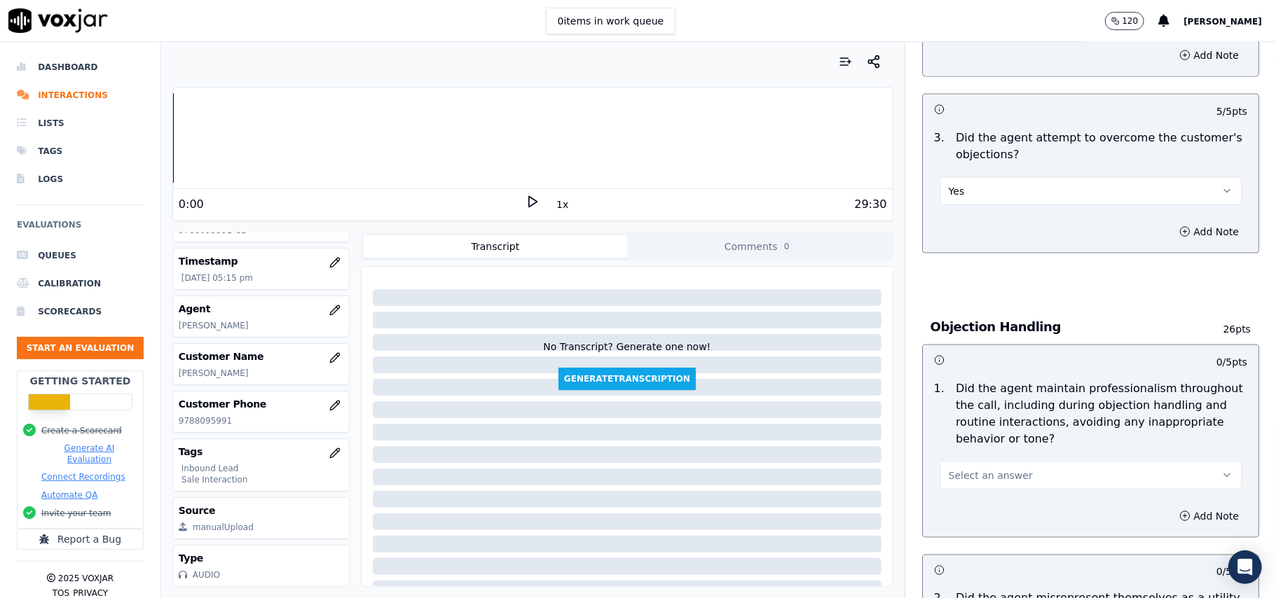
click at [984, 469] on span "Select an answer" at bounding box center [991, 476] width 84 height 14
click at [987, 437] on div "Yes" at bounding box center [1060, 444] width 271 height 22
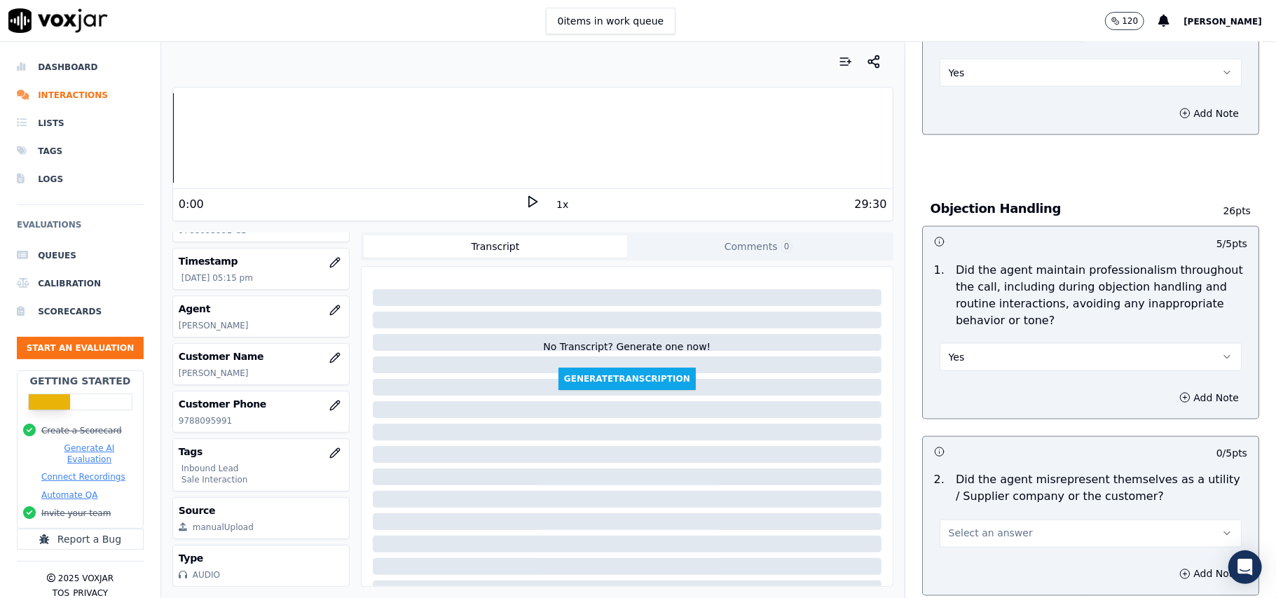
scroll to position [1588, 0]
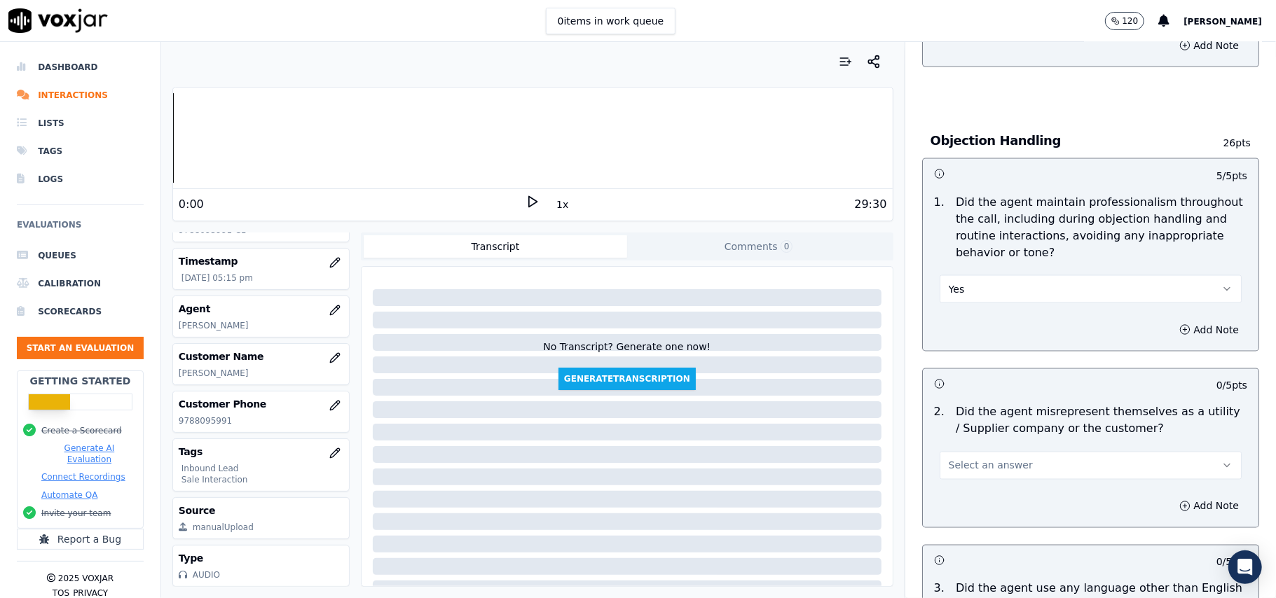
click at [971, 486] on div "Add Note" at bounding box center [1091, 507] width 336 height 42
click at [966, 486] on div "Add Note" at bounding box center [1091, 507] width 336 height 42
click at [966, 452] on button "Select an answer" at bounding box center [1091, 466] width 302 height 28
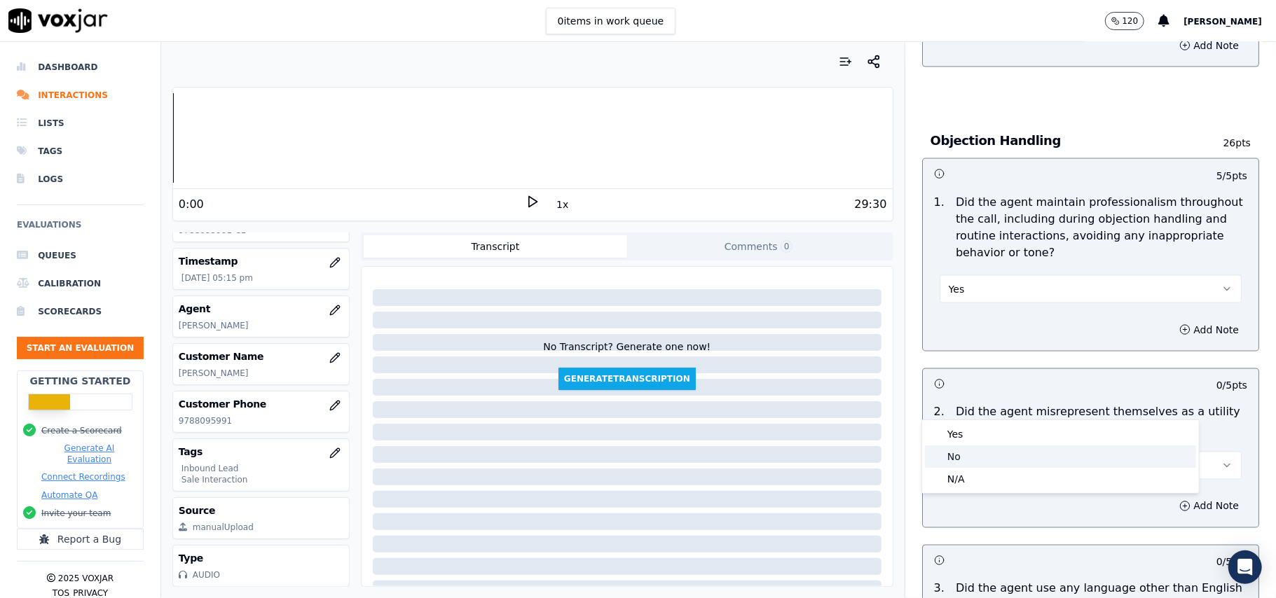
click at [964, 449] on div "No" at bounding box center [1060, 457] width 271 height 22
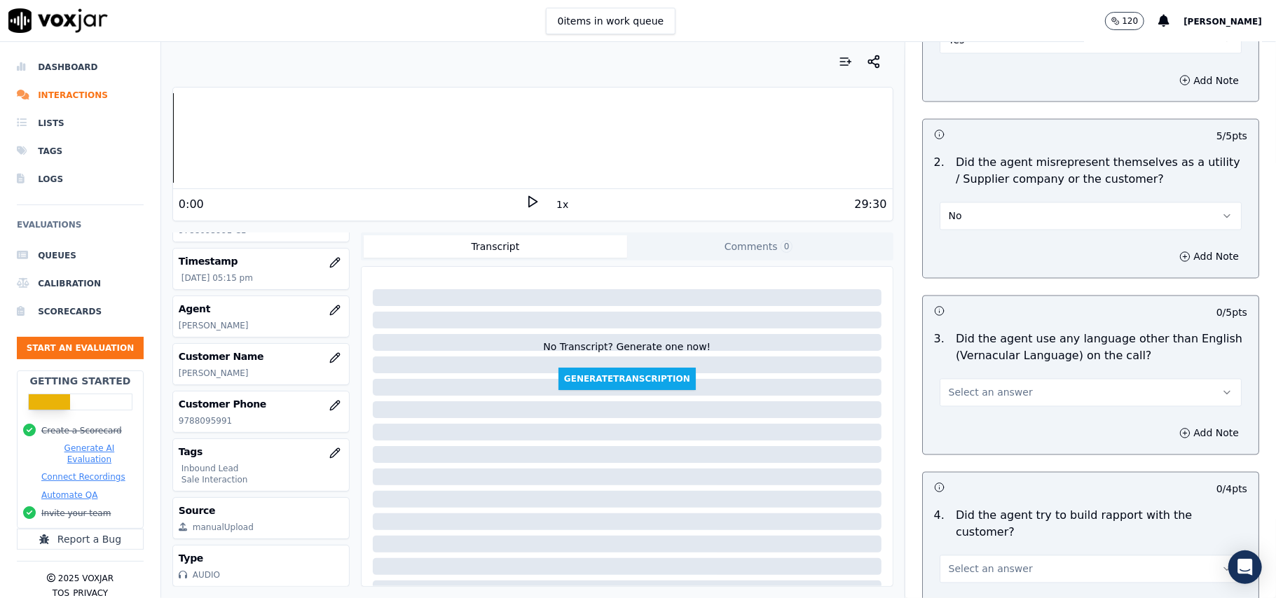
scroll to position [1868, 0]
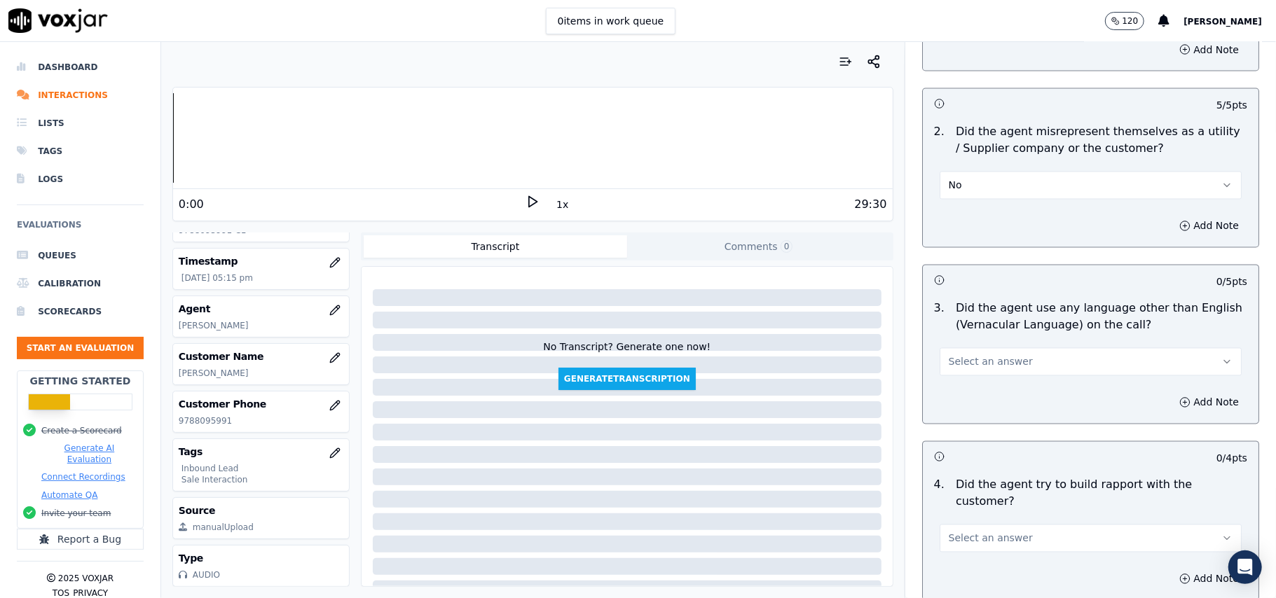
click at [1031, 348] on button "Select an answer" at bounding box center [1091, 362] width 302 height 28
click at [1026, 338] on div "Yes" at bounding box center [1060, 331] width 271 height 22
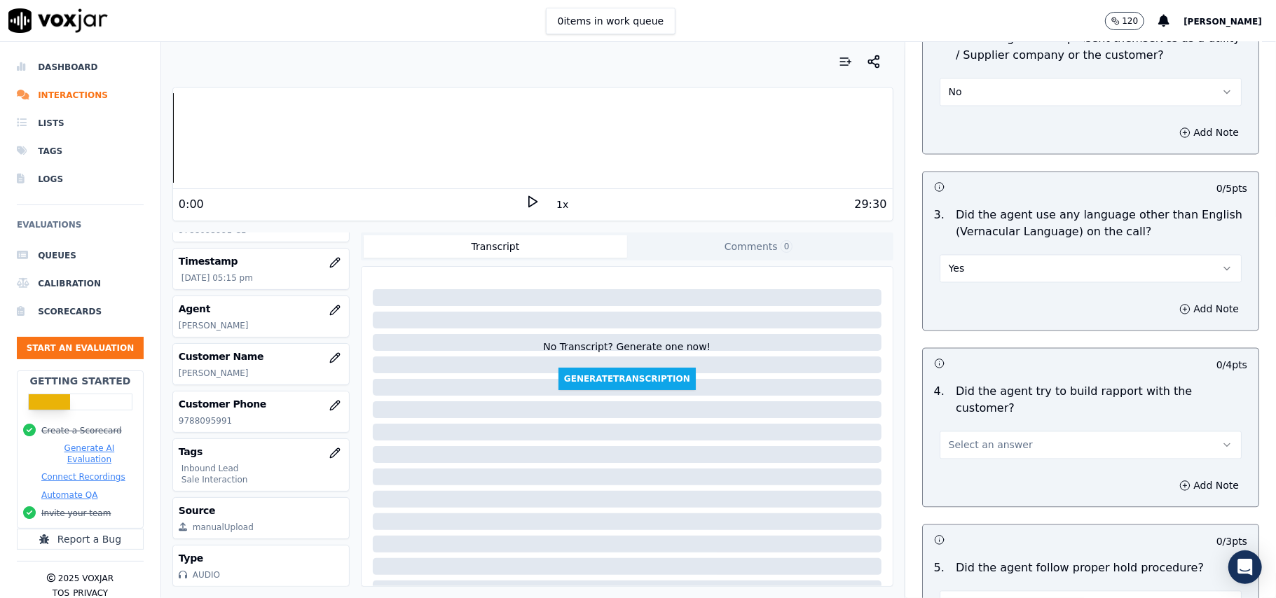
click at [993, 254] on button "Yes" at bounding box center [1091, 268] width 302 height 28
click at [973, 254] on div "No" at bounding box center [1060, 260] width 271 height 22
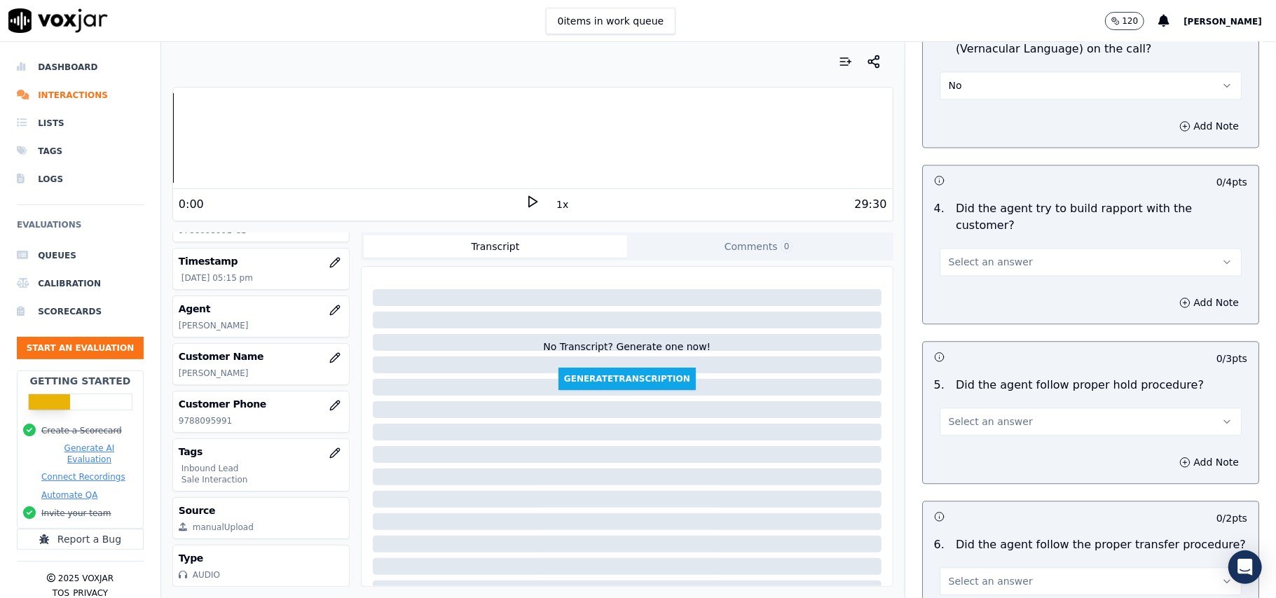
scroll to position [2148, 0]
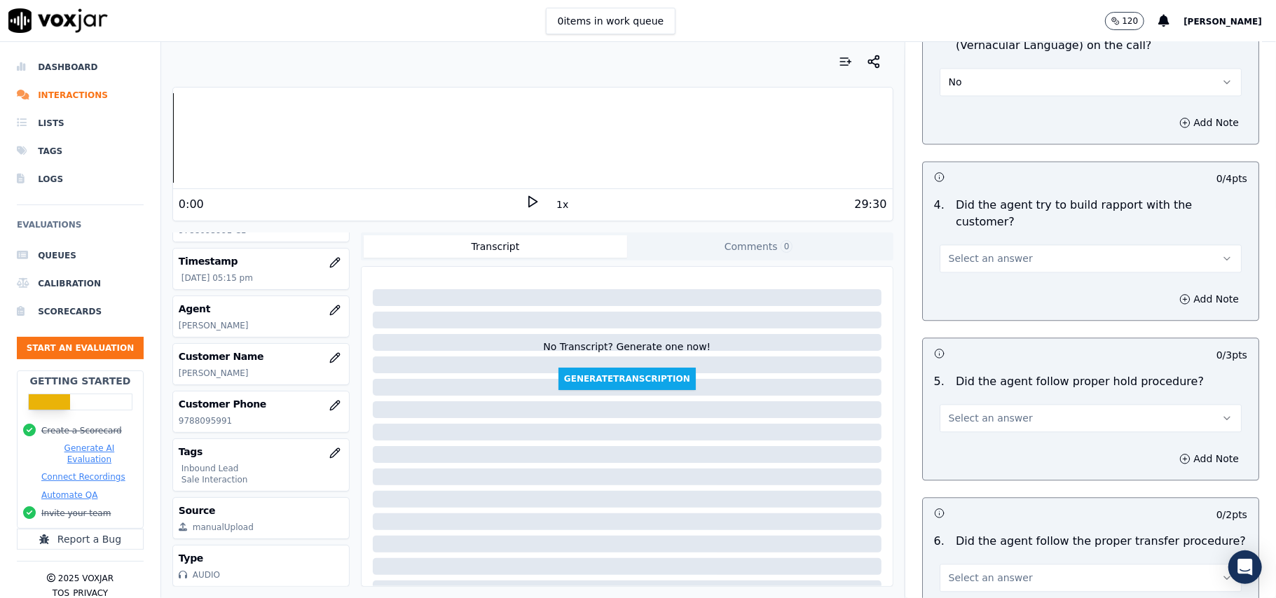
click at [1021, 245] on button "Select an answer" at bounding box center [1091, 259] width 302 height 28
click at [979, 213] on div "Yes" at bounding box center [1060, 211] width 271 height 22
click at [1010, 245] on button "Yes" at bounding box center [1091, 259] width 302 height 28
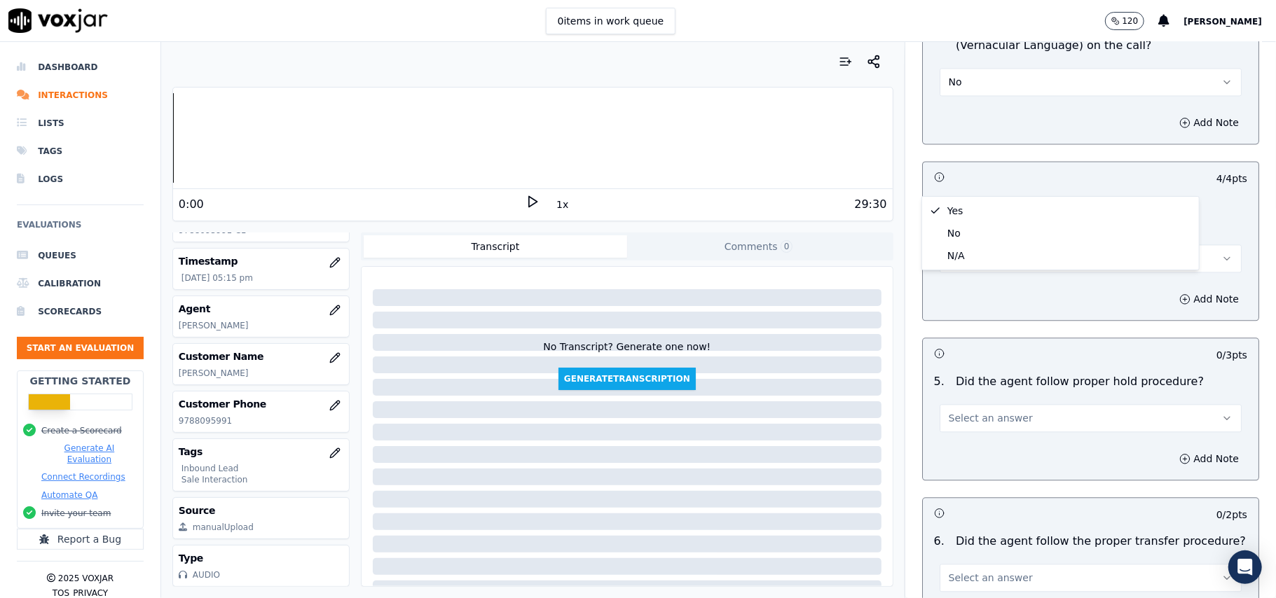
click at [1006, 267] on div "Yes No N/A" at bounding box center [1060, 233] width 277 height 73
click at [1006, 258] on div "N/A" at bounding box center [1060, 256] width 271 height 22
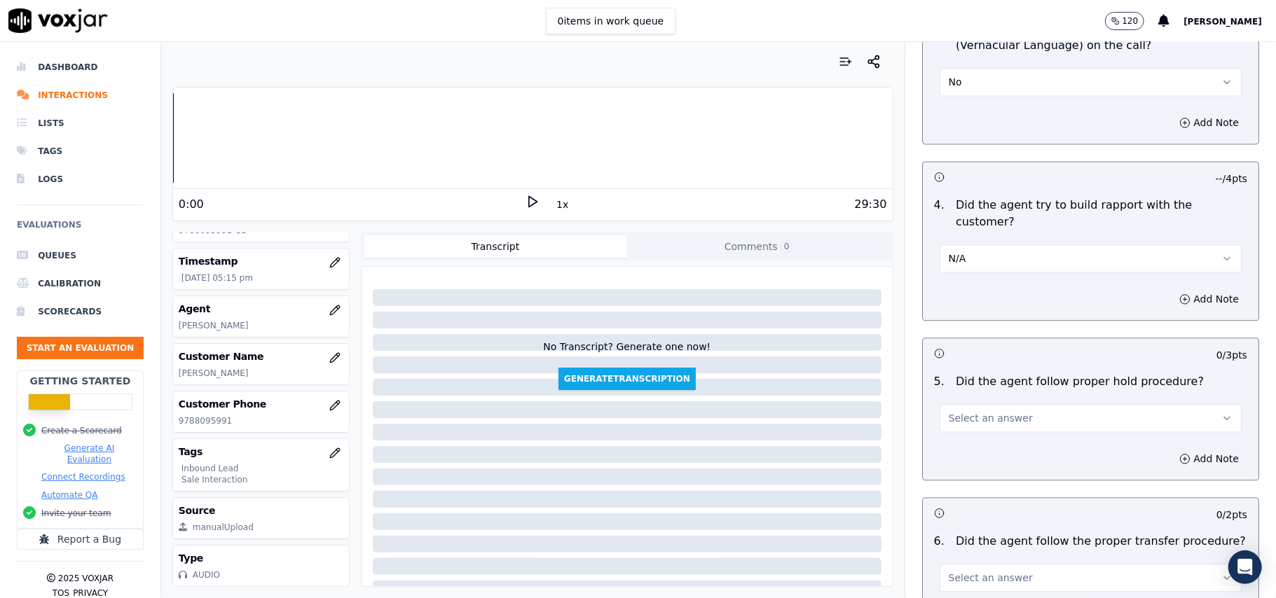
scroll to position [2242, 0]
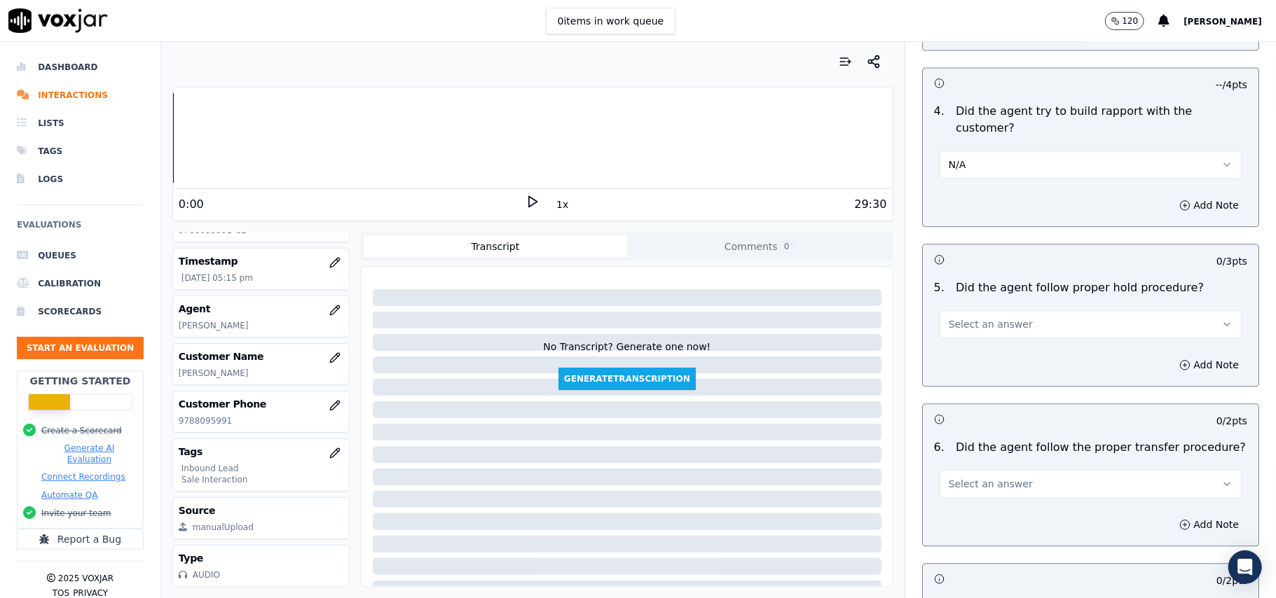
click at [1038, 310] on button "Select an answer" at bounding box center [1091, 324] width 302 height 28
click at [1021, 273] on div "Yes" at bounding box center [1060, 278] width 271 height 22
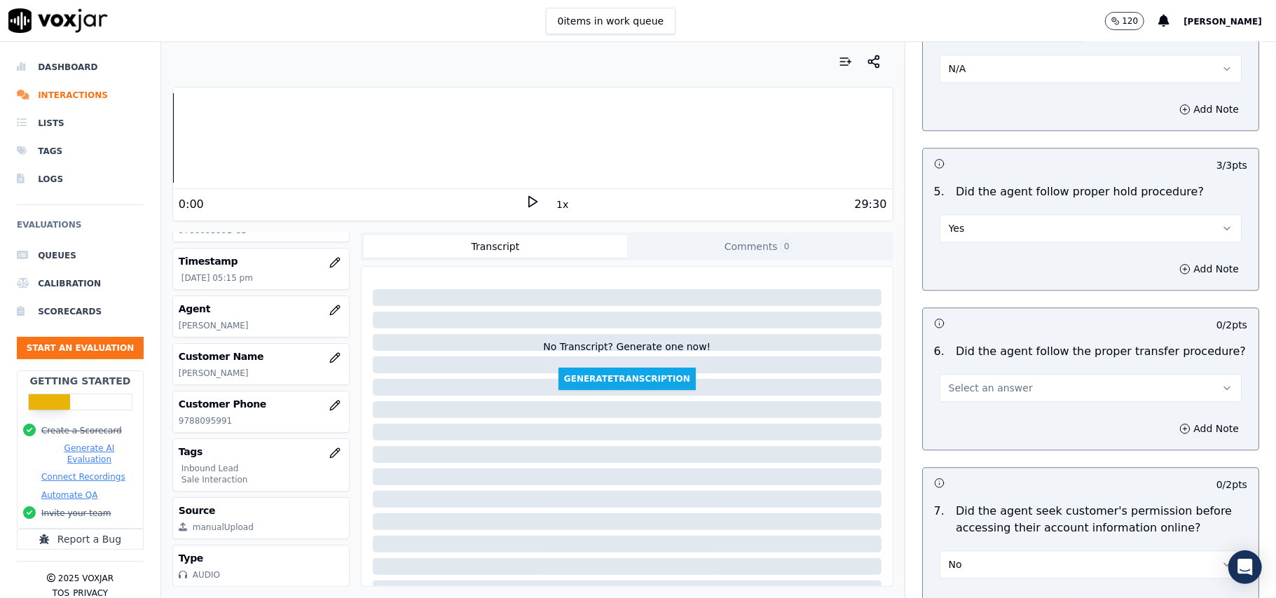
scroll to position [2429, 0]
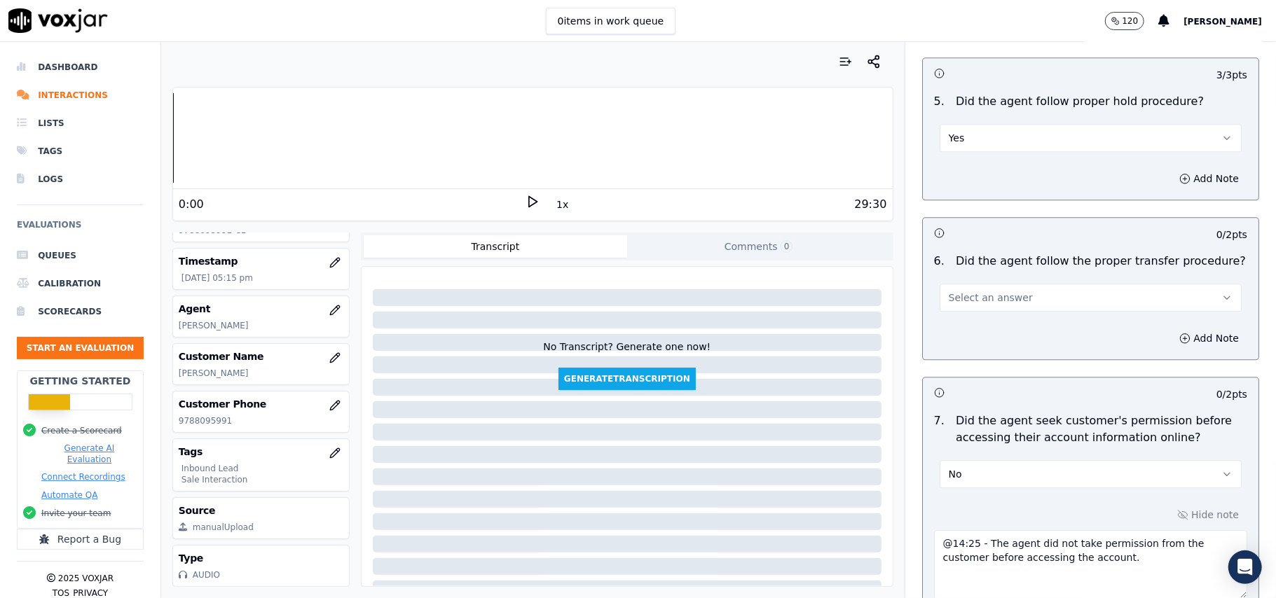
click at [1035, 284] on button "Select an answer" at bounding box center [1091, 298] width 302 height 28
click at [1031, 247] on div "Yes" at bounding box center [1060, 251] width 271 height 22
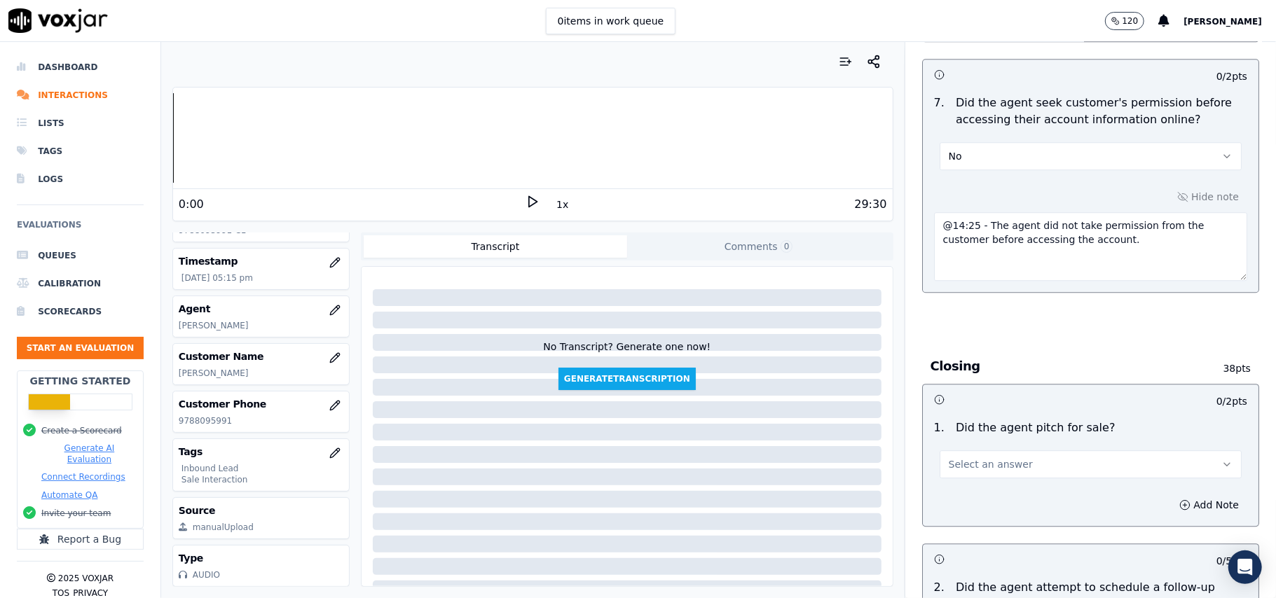
scroll to position [2896, 0]
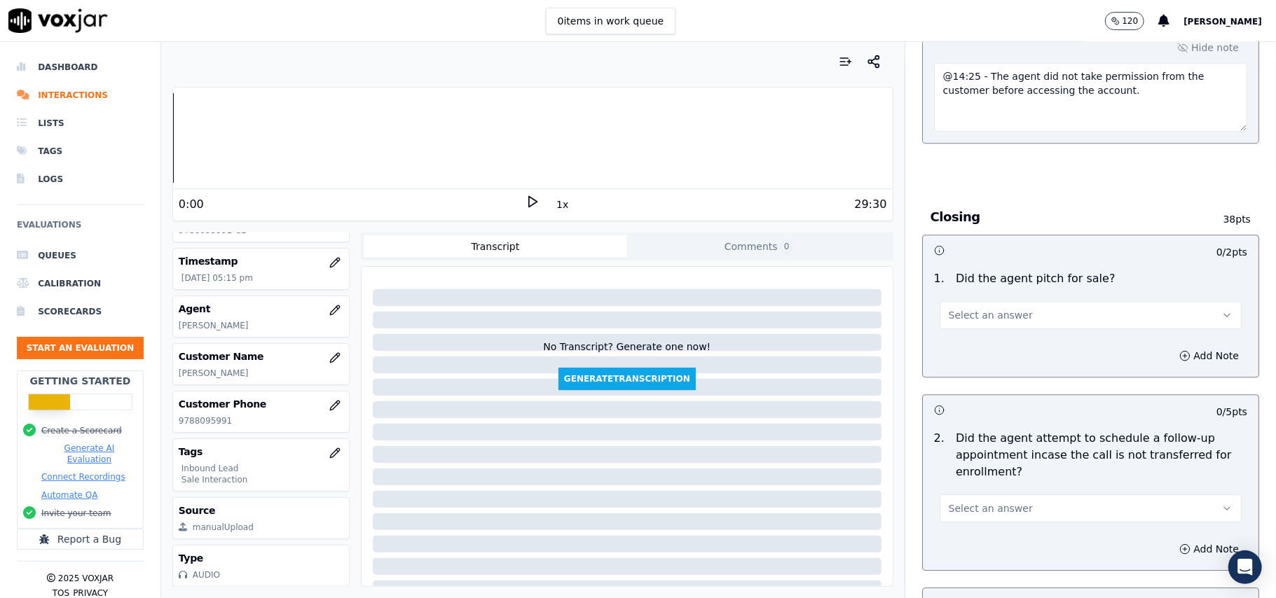
click at [1054, 301] on button "Select an answer" at bounding box center [1091, 315] width 302 height 28
click at [1030, 270] on div "Yes" at bounding box center [1060, 270] width 271 height 22
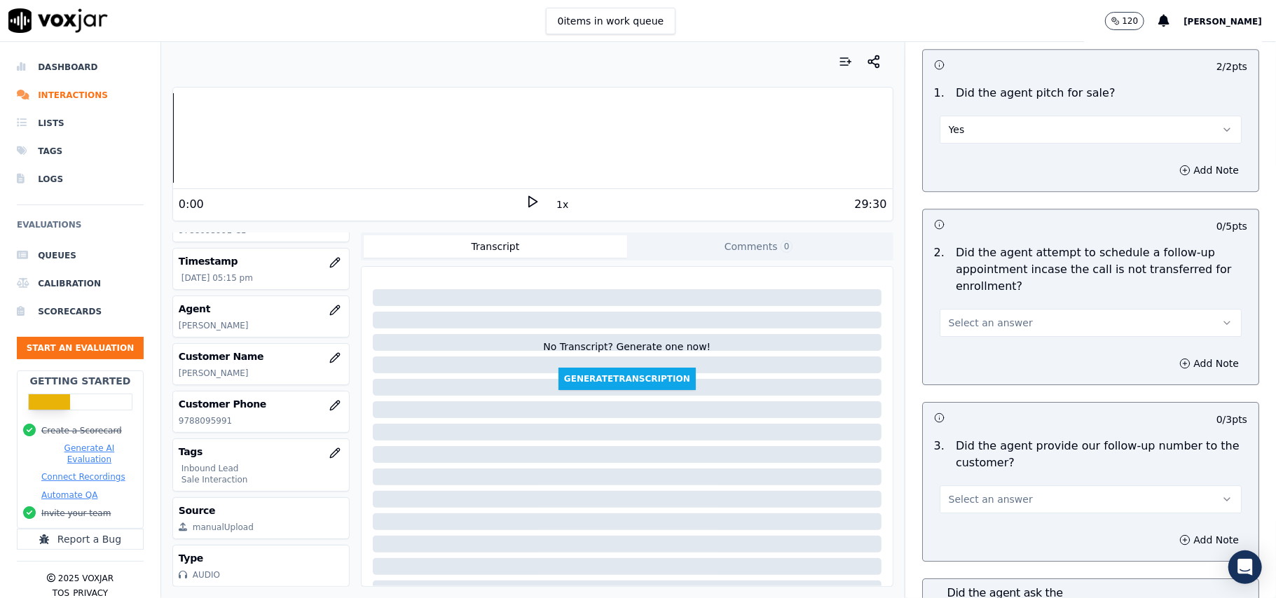
scroll to position [3083, 0]
click at [1016, 308] on button "Select an answer" at bounding box center [1091, 322] width 302 height 28
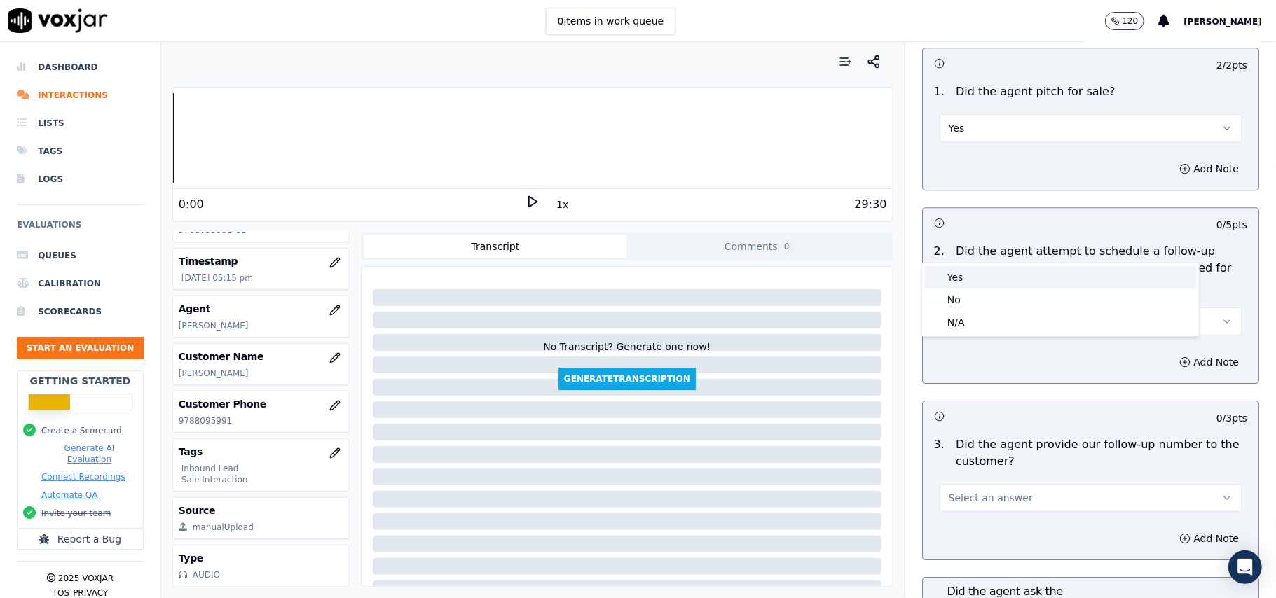
click at [1010, 273] on div "Yes" at bounding box center [1060, 277] width 271 height 22
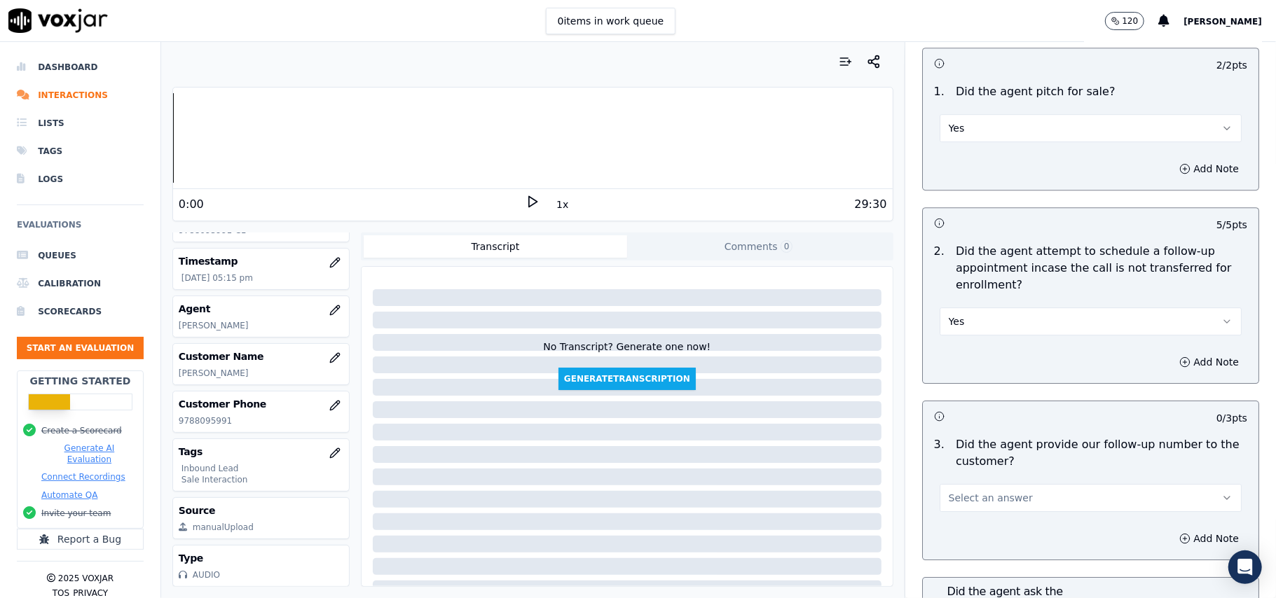
scroll to position [3270, 0]
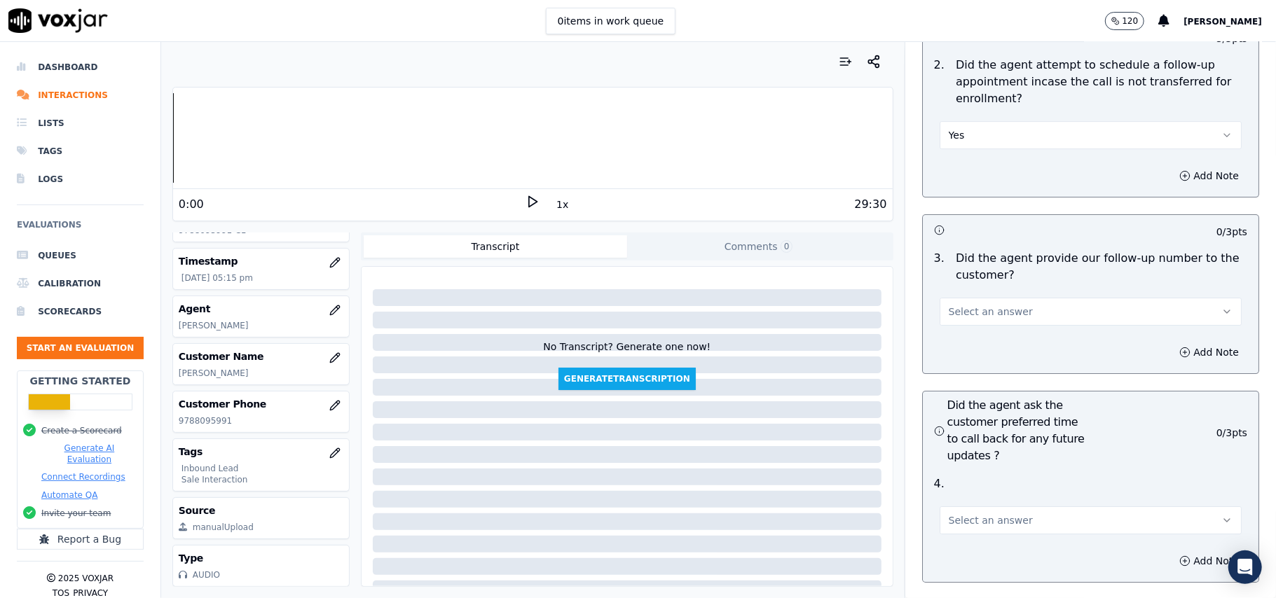
drag, startPoint x: 1031, startPoint y: 238, endPoint x: 1029, endPoint y: 247, distance: 9.5
click at [1031, 298] on button "Select an answer" at bounding box center [1091, 312] width 302 height 28
click at [1013, 272] on div "Yes" at bounding box center [1060, 267] width 271 height 22
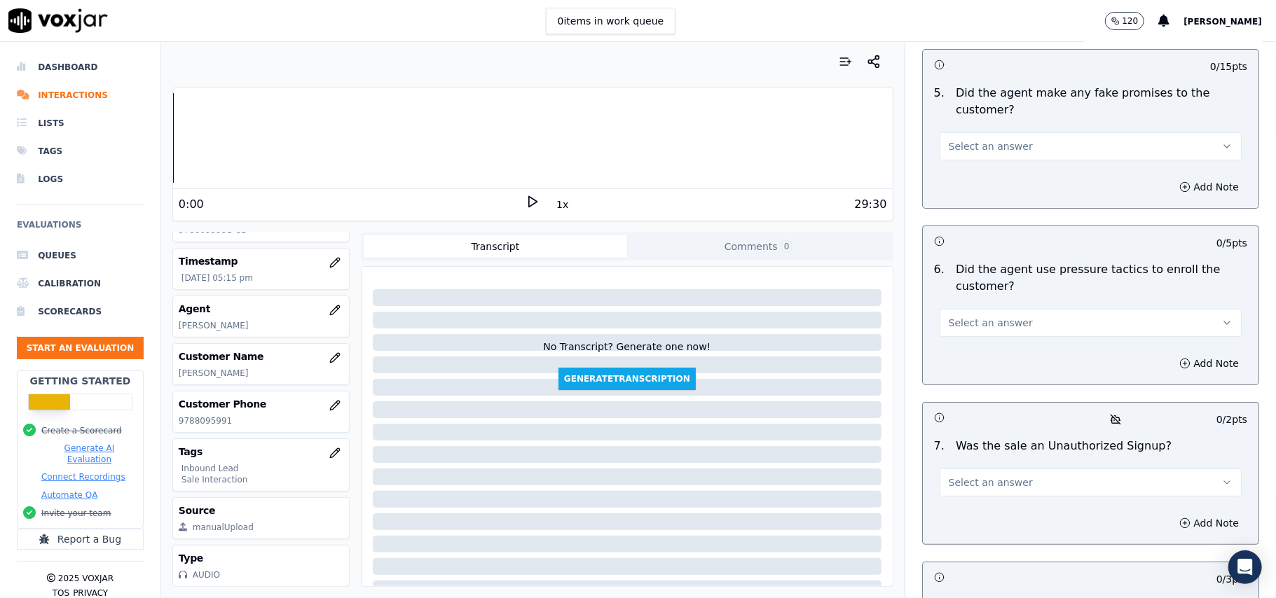
scroll to position [3810, 0]
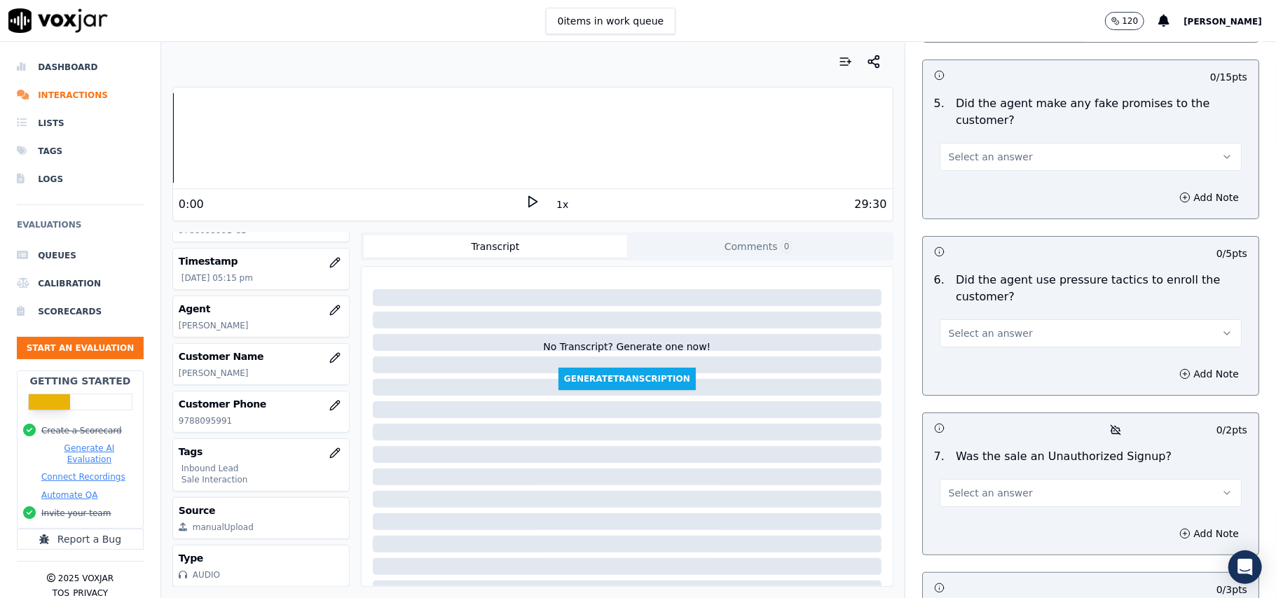
click at [977, 486] on span "Select an answer" at bounding box center [991, 493] width 84 height 14
click at [968, 447] on div "Yes" at bounding box center [1060, 451] width 271 height 22
click at [1171, 524] on button "Add Note" at bounding box center [1209, 534] width 76 height 20
drag, startPoint x: 975, startPoint y: 469, endPoint x: 967, endPoint y: 475, distance: 10.5
click at [970, 513] on div "Hide note" at bounding box center [1091, 571] width 336 height 116
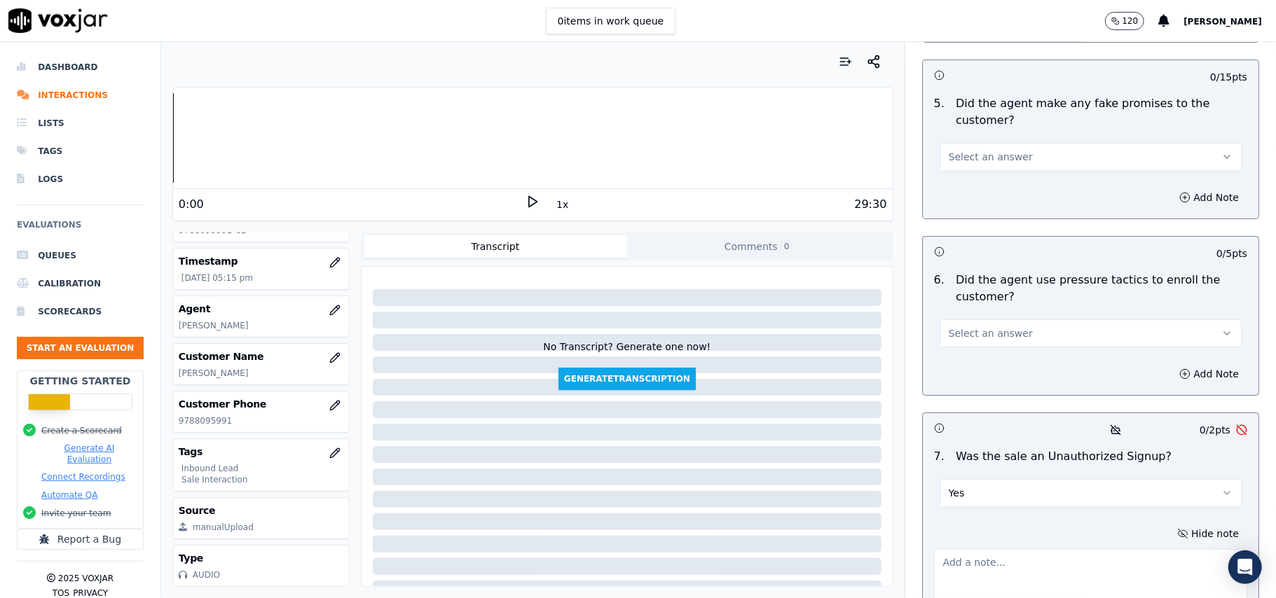
click at [964, 549] on textarea at bounding box center [1090, 583] width 313 height 69
click at [1169, 524] on button "Hide note" at bounding box center [1208, 534] width 78 height 20
click at [987, 443] on div "7 . Was the sale an Unauthorized Signup? Yes" at bounding box center [1091, 478] width 336 height 70
click at [979, 443] on div "7 . Was the sale an Unauthorized Signup? Yes" at bounding box center [1091, 478] width 336 height 70
click at [980, 479] on button "Yes" at bounding box center [1091, 493] width 302 height 28
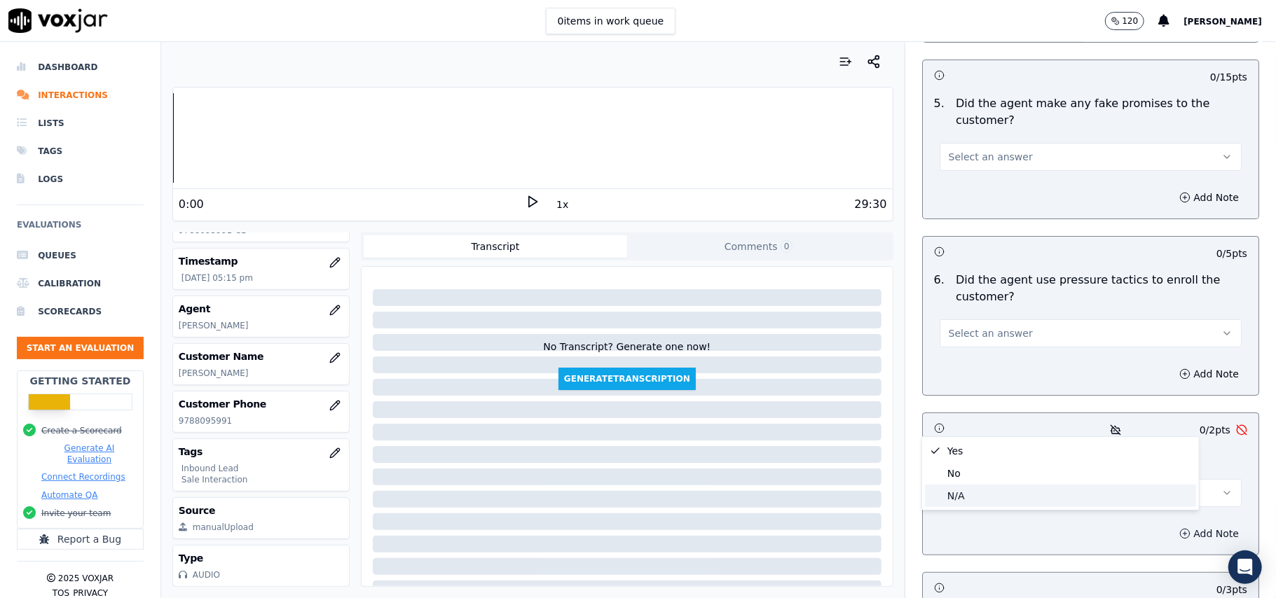
click at [968, 488] on div "N/A" at bounding box center [1060, 496] width 271 height 22
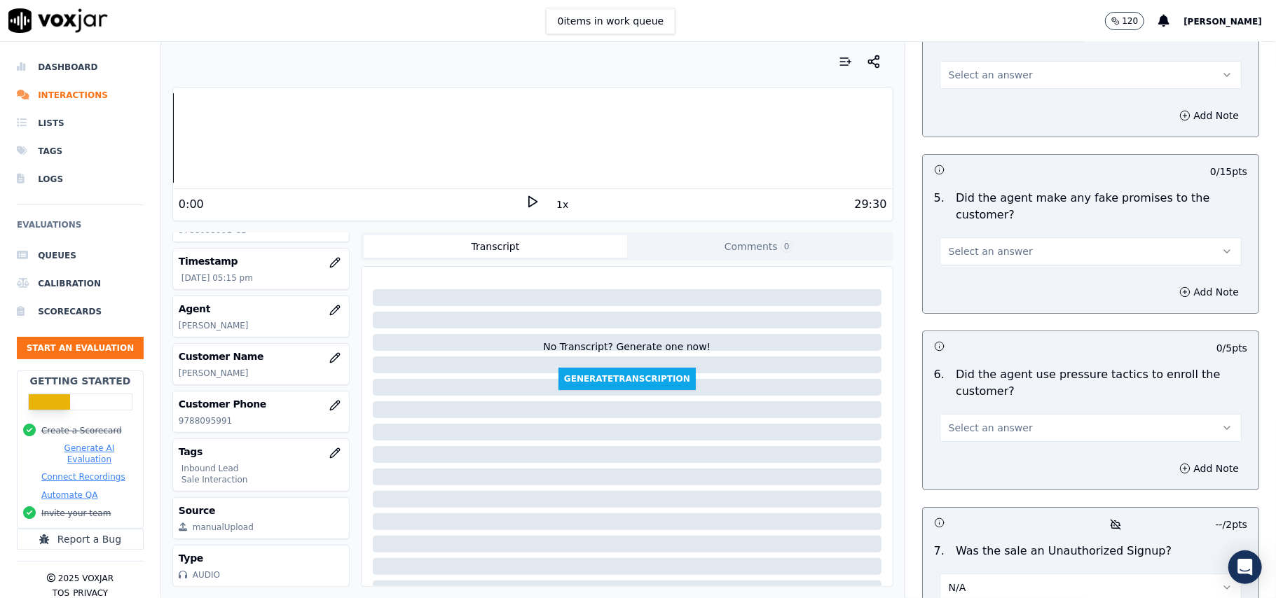
scroll to position [3717, 0]
click at [1041, 413] on button "Select an answer" at bounding box center [1091, 427] width 302 height 28
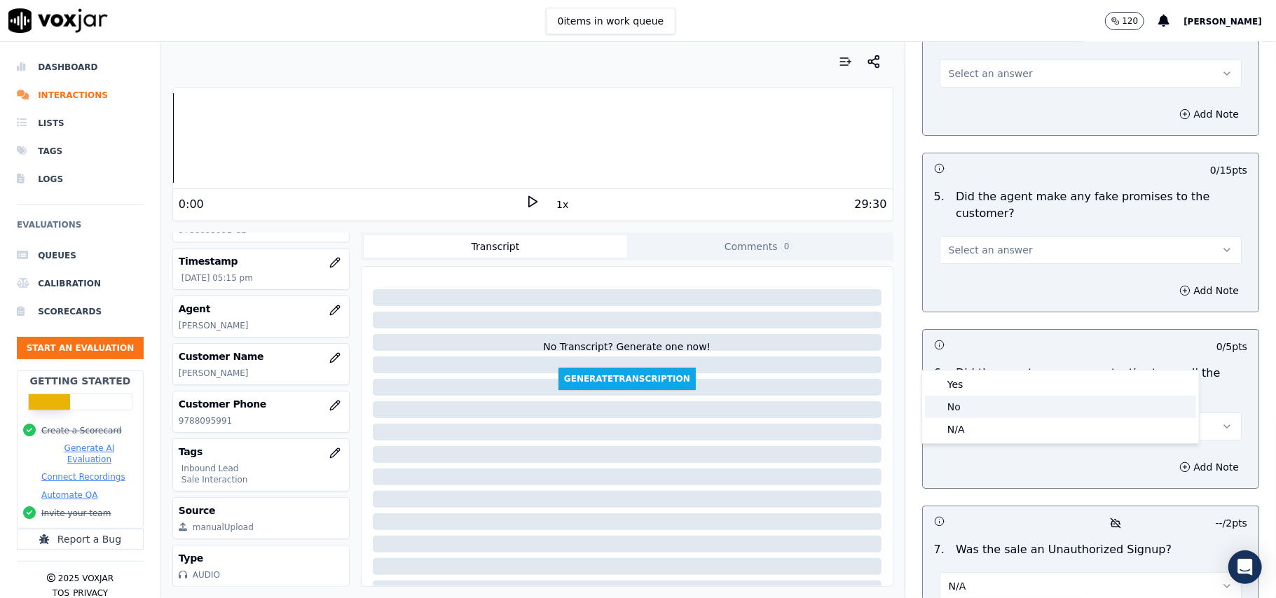
click at [1003, 410] on div "No" at bounding box center [1060, 407] width 271 height 22
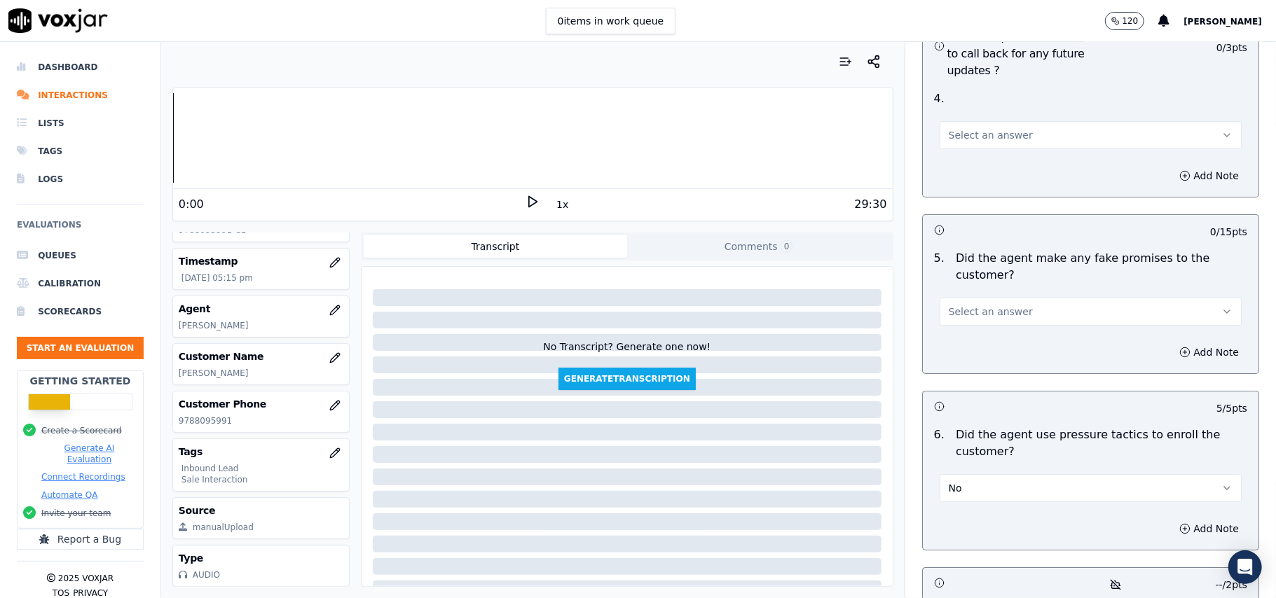
scroll to position [3529, 0]
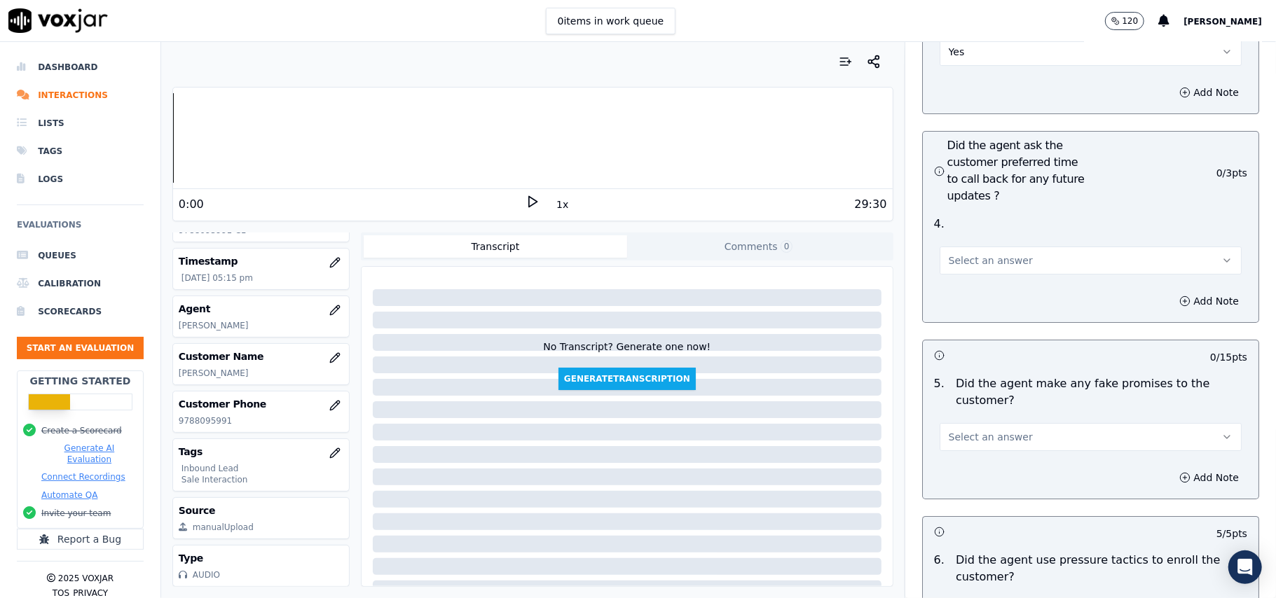
click at [1018, 423] on button "Select an answer" at bounding box center [1091, 437] width 302 height 28
click at [1007, 415] on div "No" at bounding box center [1060, 417] width 271 height 22
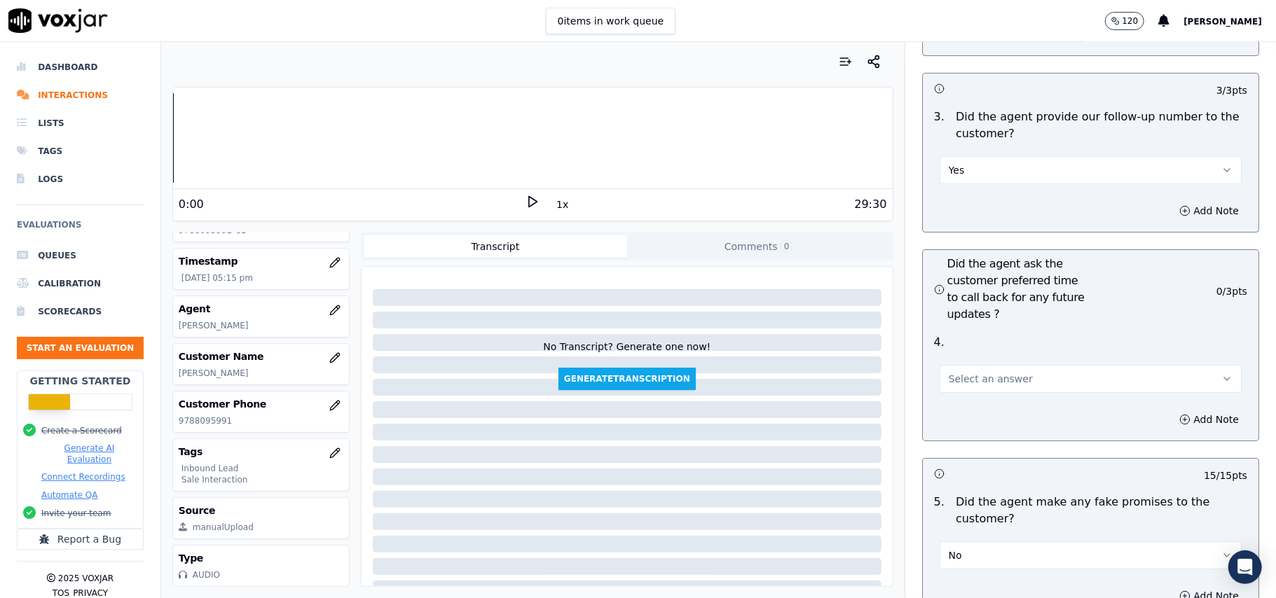
scroll to position [3342, 0]
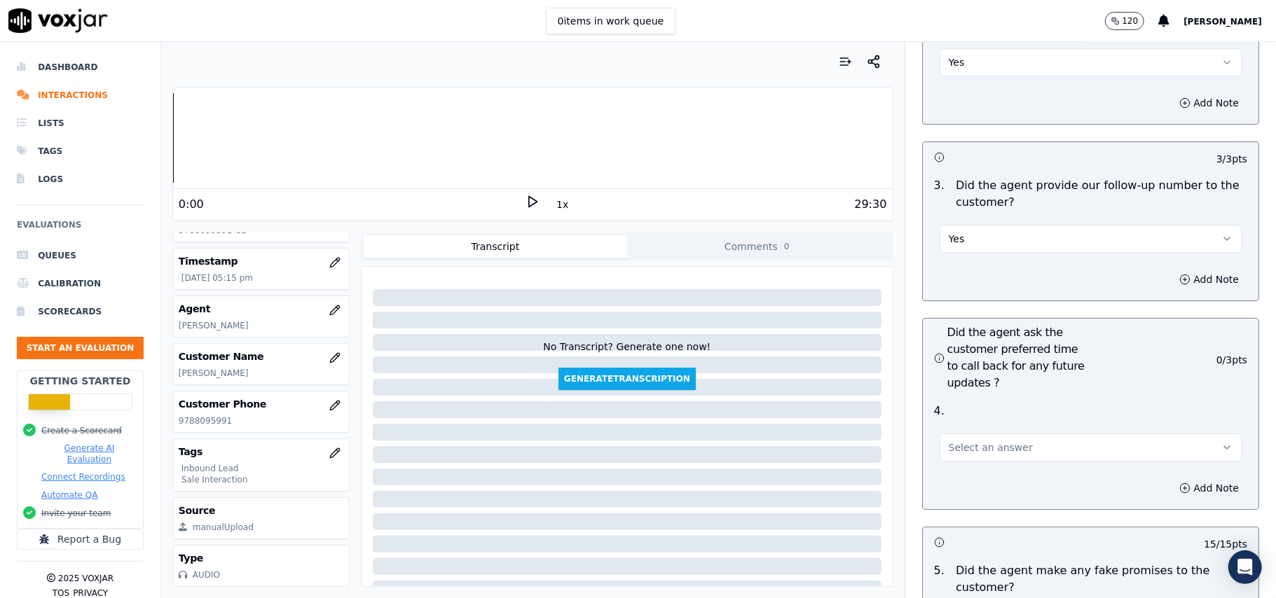
click at [989, 441] on span "Select an answer" at bounding box center [991, 448] width 84 height 14
click at [987, 401] on div "Yes" at bounding box center [1060, 404] width 271 height 22
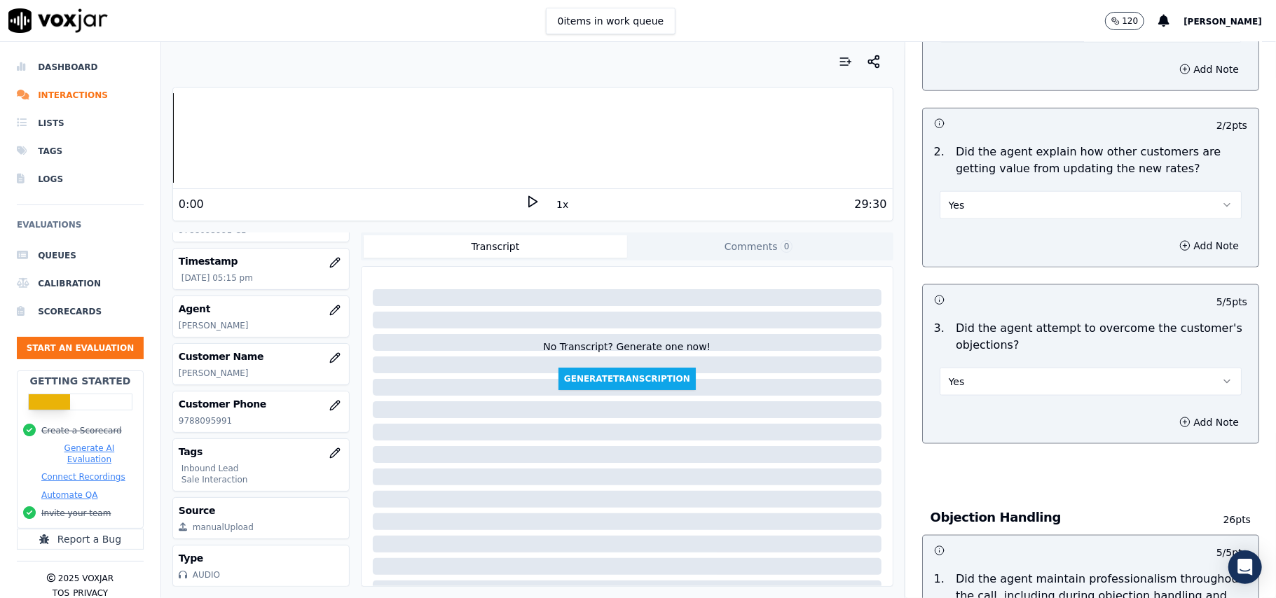
scroll to position [3997, 0]
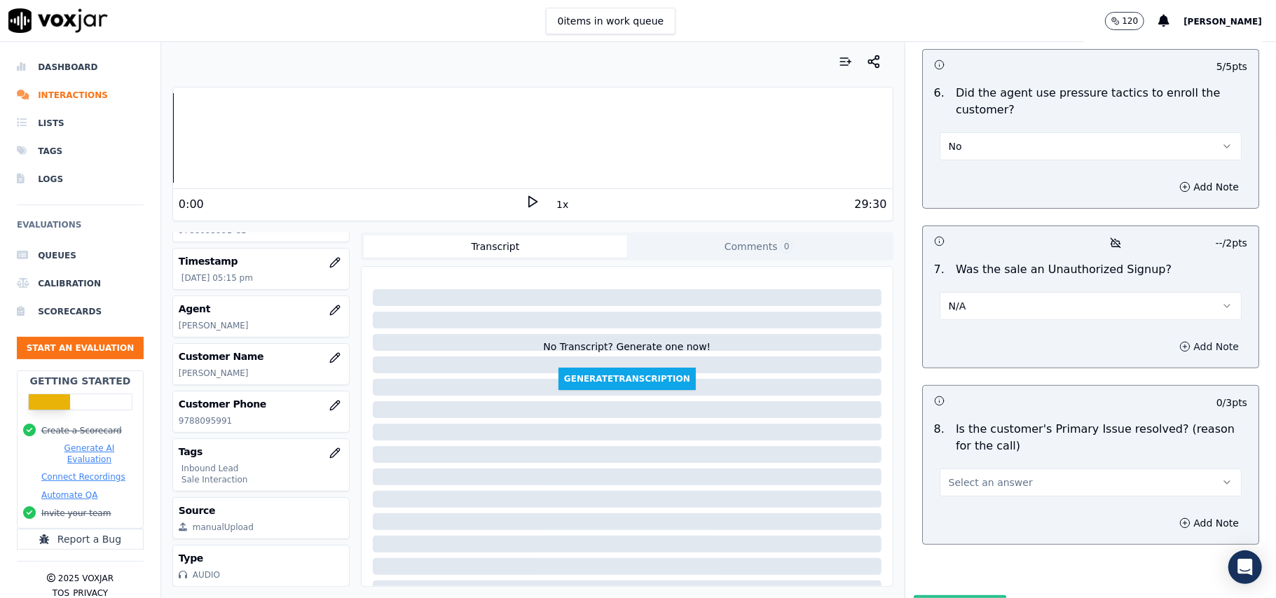
click at [914, 596] on button "Submit Scores" at bounding box center [960, 608] width 93 height 25
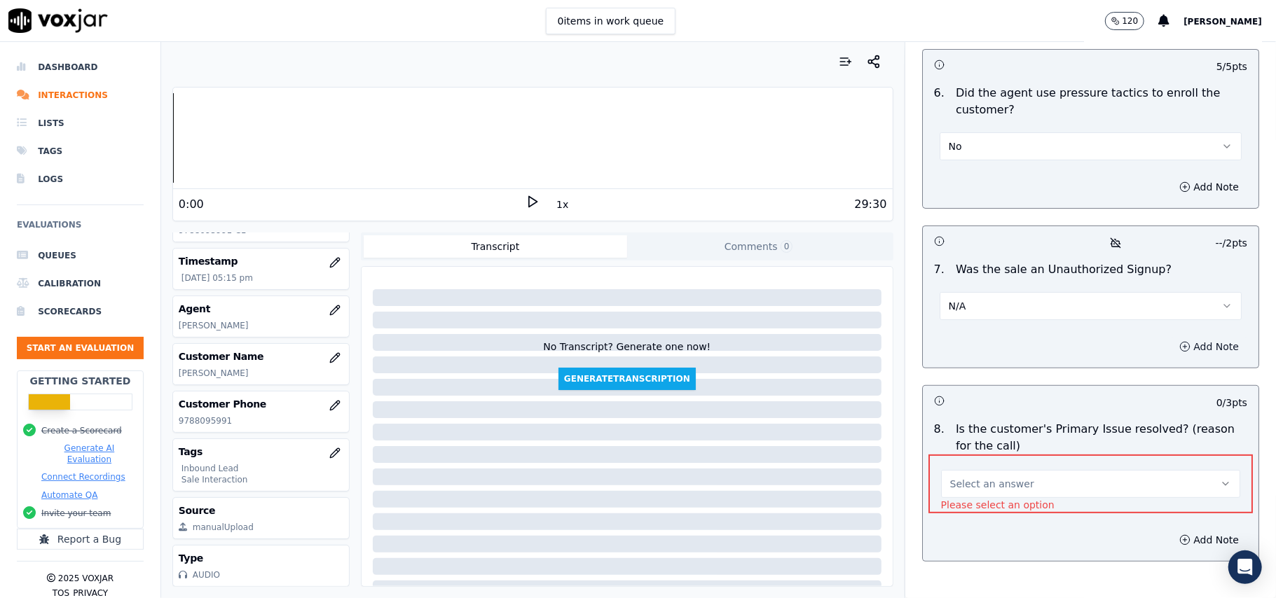
click at [1027, 470] on button "Select an answer" at bounding box center [1090, 484] width 299 height 28
click at [1006, 440] on div "Yes" at bounding box center [1061, 442] width 270 height 22
